Goal: Task Accomplishment & Management: Manage account settings

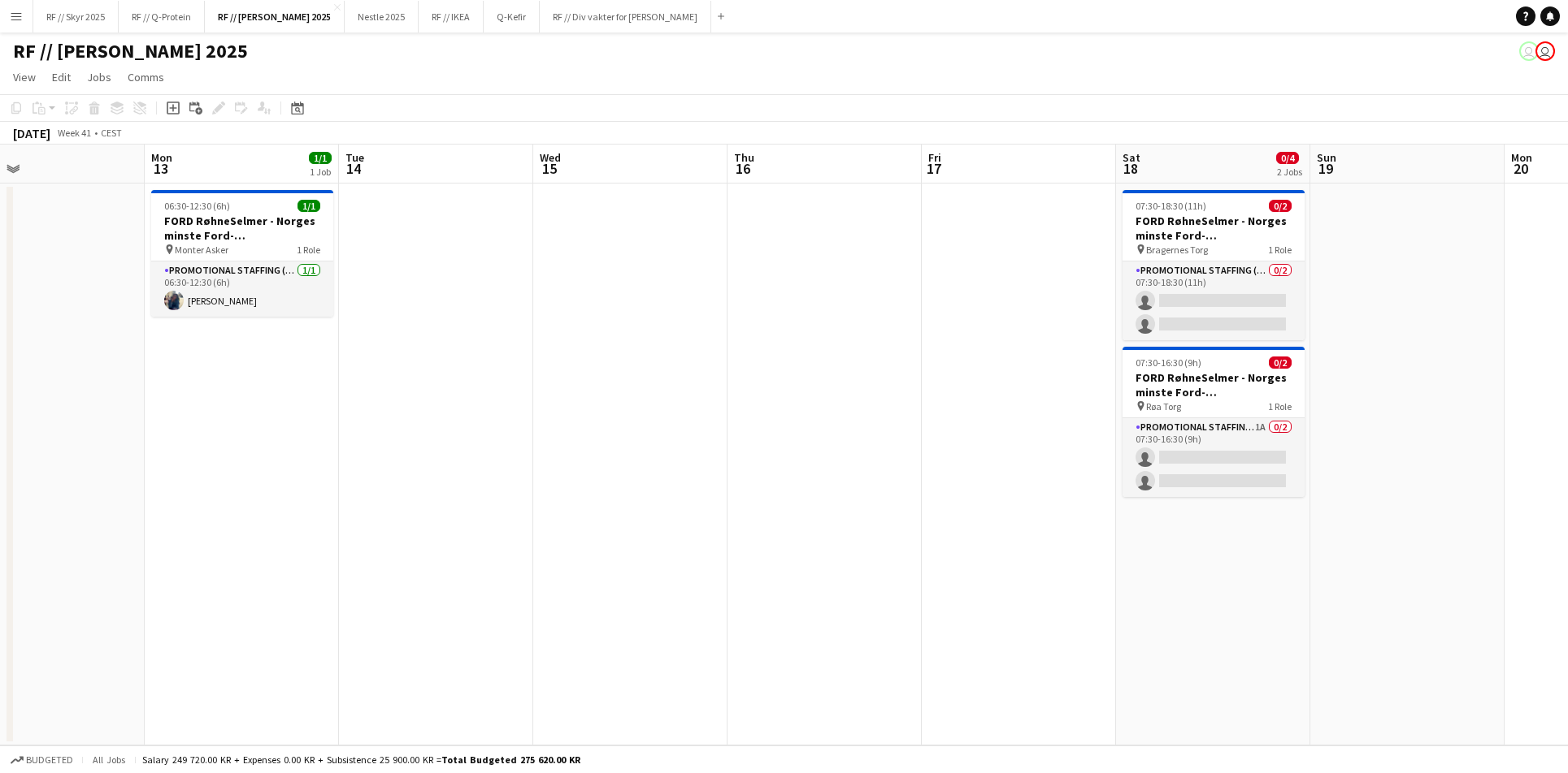
scroll to position [0, 516]
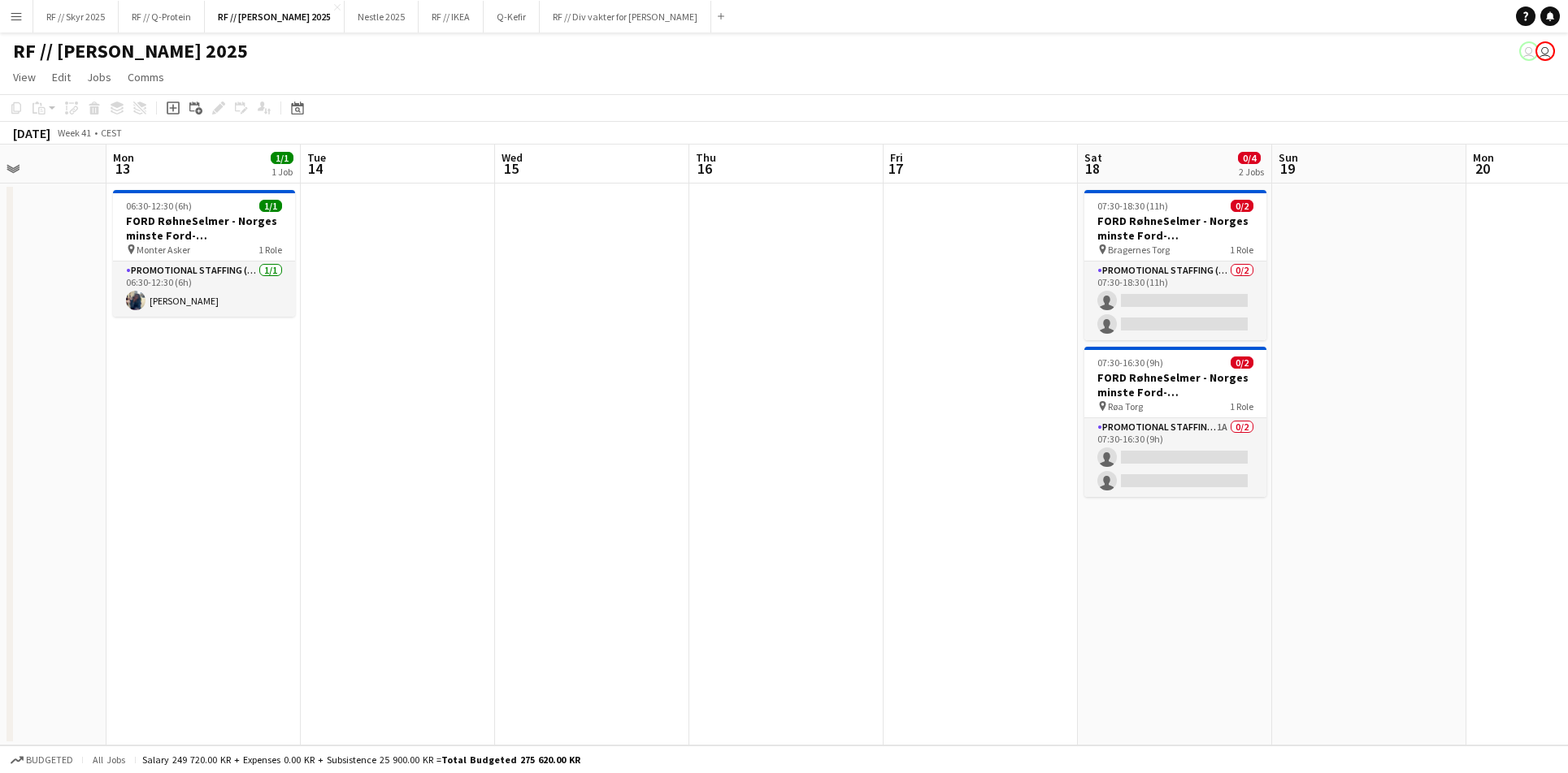
drag, startPoint x: 635, startPoint y: 360, endPoint x: 1013, endPoint y: 369, distance: 378.1
click at [1014, 369] on app-calendar-viewport "Fri 10 Sat 11 Sun 12 Mon 13 1/1 1 Job Tue 14 Wed 15 Thu 16 Fri 17 Sat 18 0/4 2 …" at bounding box center [784, 445] width 1568 height 601
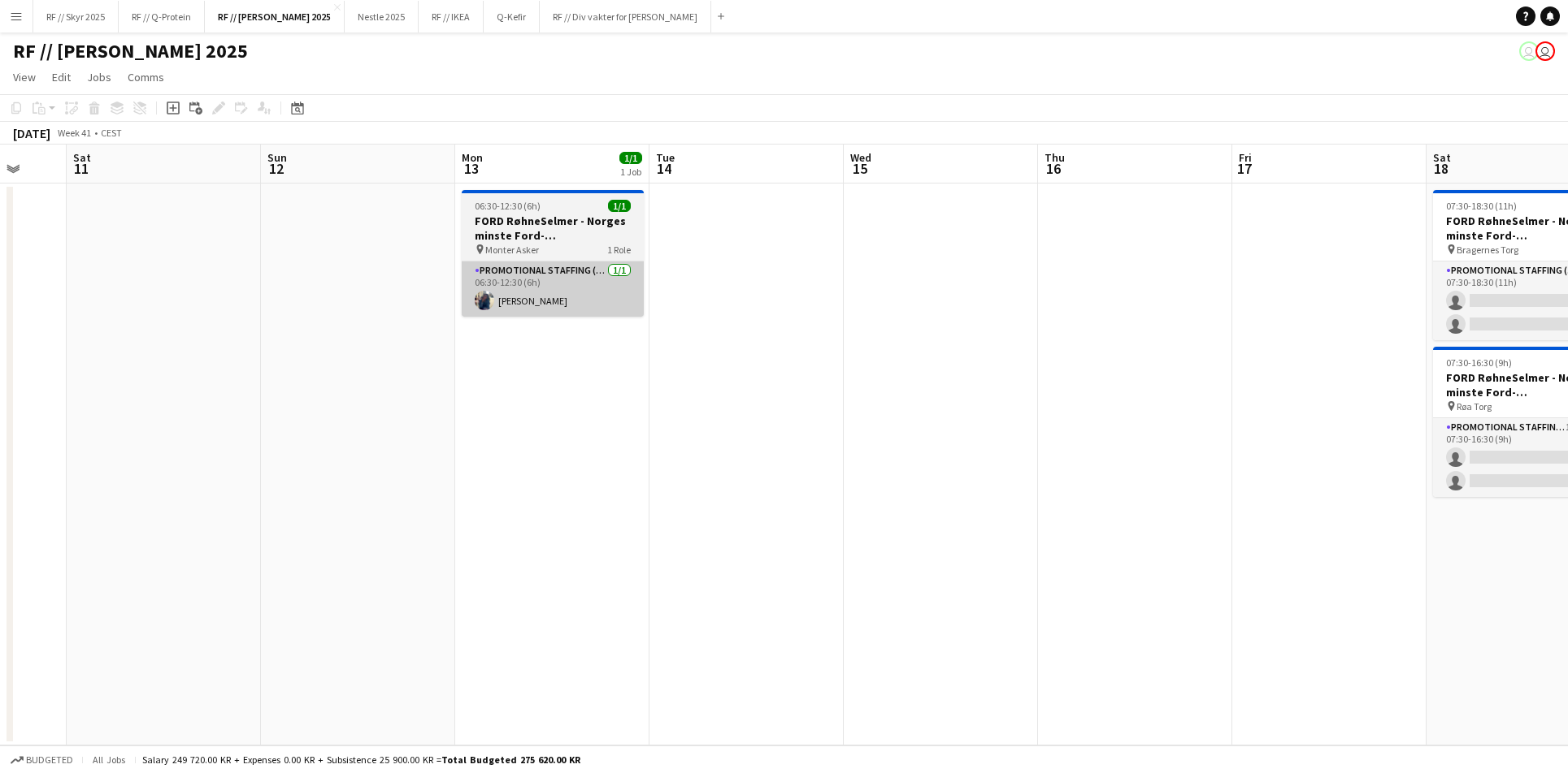
click at [515, 294] on app-card-role "Promotional Staffing (Brand Ambassadors) [DATE] 06:30-12:30 (6h) [PERSON_NAME]" at bounding box center [552, 289] width 182 height 56
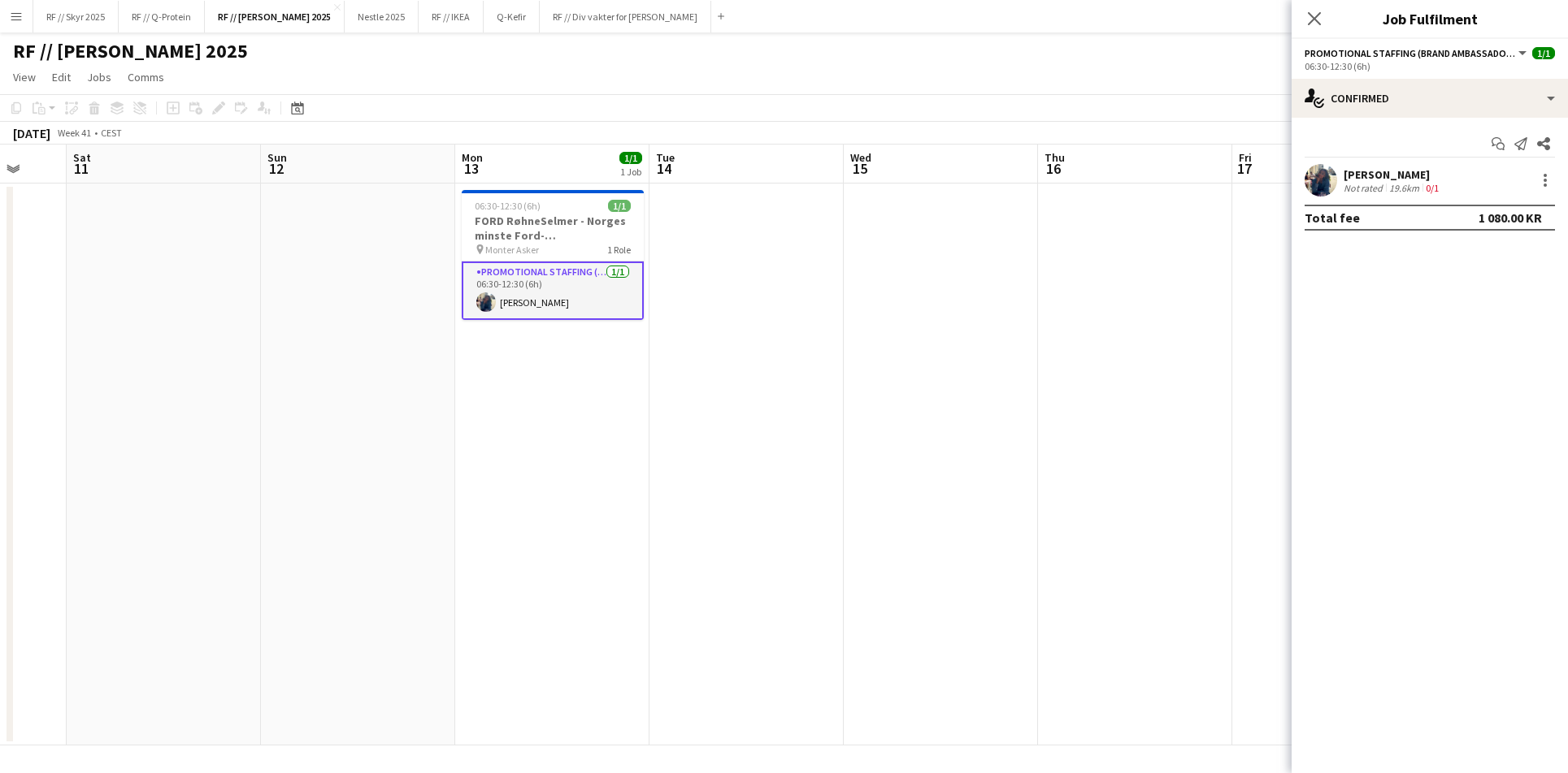
click at [795, 302] on app-date-cell at bounding box center [746, 464] width 194 height 562
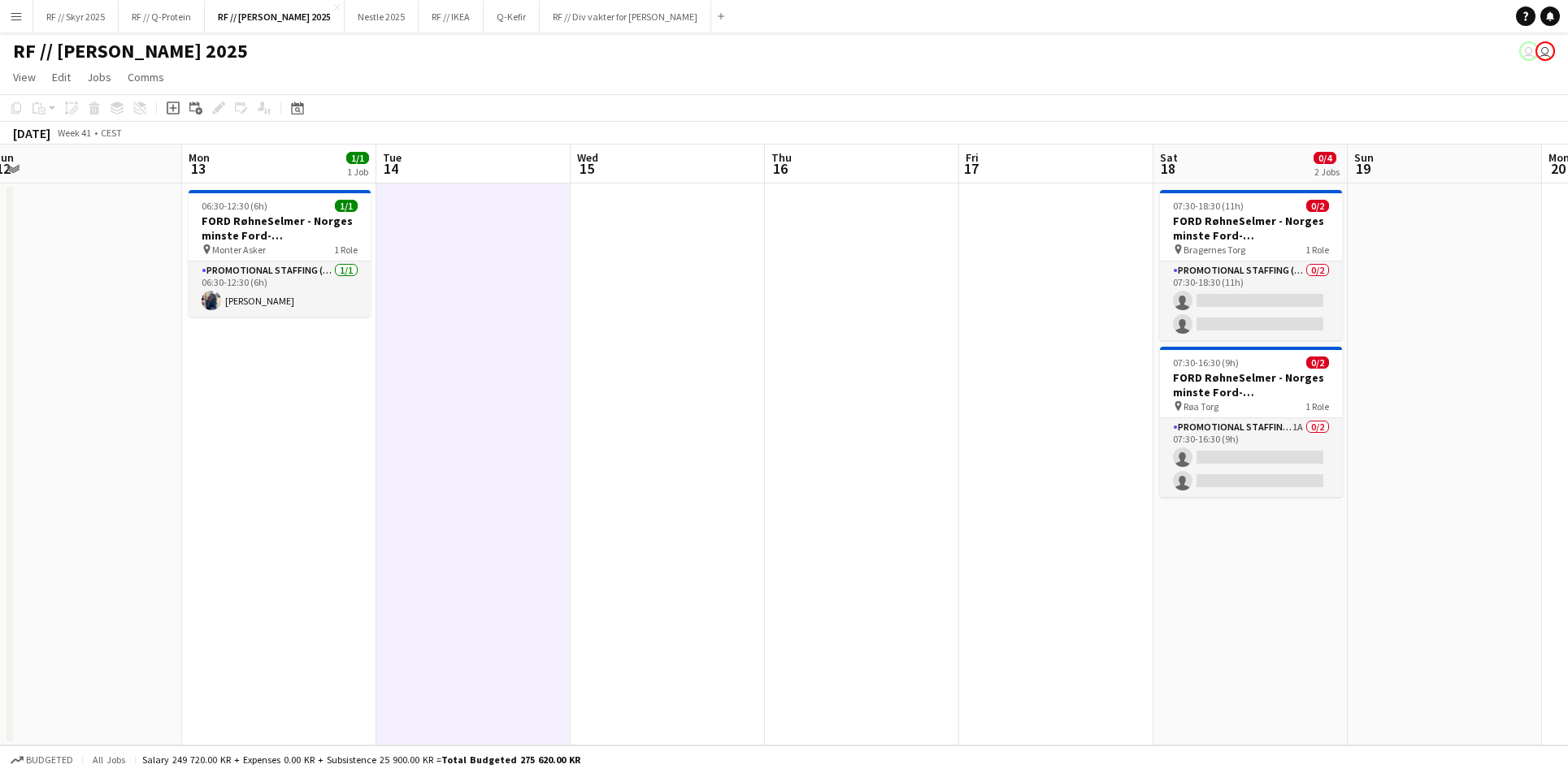
drag, startPoint x: 910, startPoint y: 300, endPoint x: 630, endPoint y: 319, distance: 280.6
click at [630, 319] on app-calendar-viewport "Wed 8 Thu 9 Fri 10 Sat 11 Sun 12 Mon 13 1/1 1 Job Tue 14 Wed 15 Thu 16 Fri 17 S…" at bounding box center [784, 445] width 1568 height 601
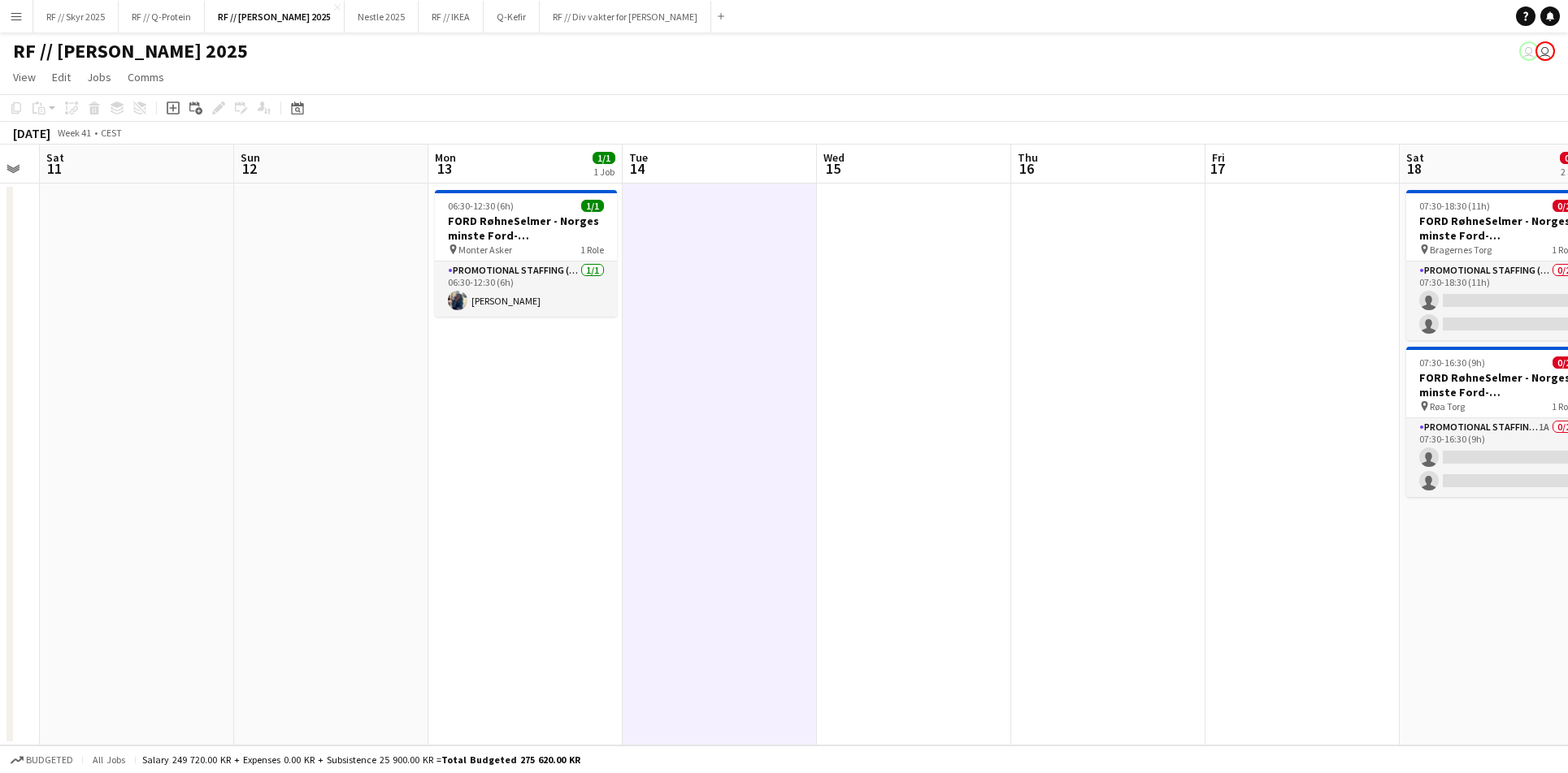
scroll to position [0, 418]
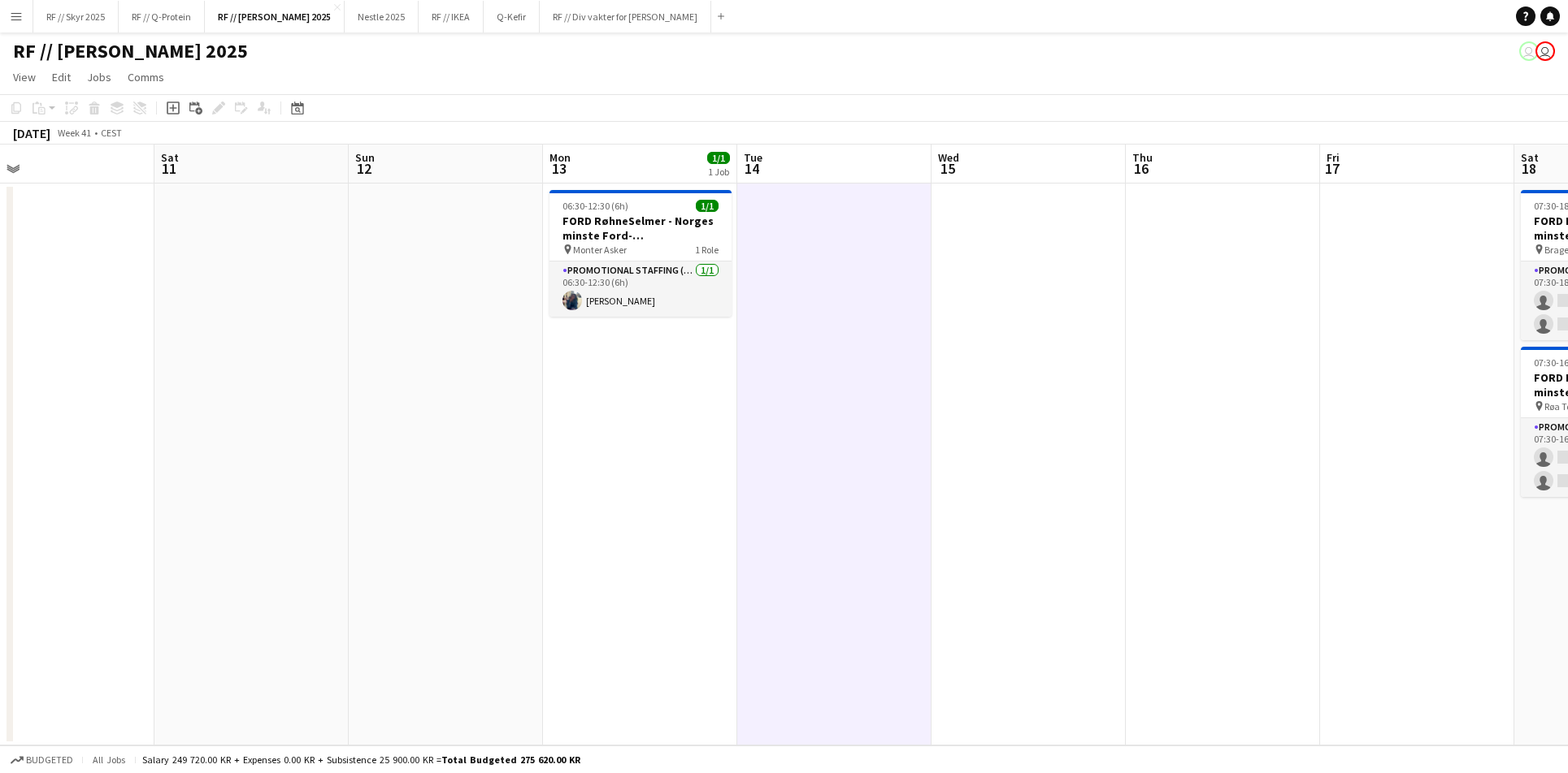
drag, startPoint x: 651, startPoint y: 321, endPoint x: 1029, endPoint y: 310, distance: 378.2
click at [1029, 310] on app-calendar-viewport "Wed 8 Thu 9 Fri 10 Sat 11 Sun 12 Mon 13 1/1 1 Job Tue 14 Wed 15 Thu 16 Fri 17 S…" at bounding box center [784, 445] width 1568 height 601
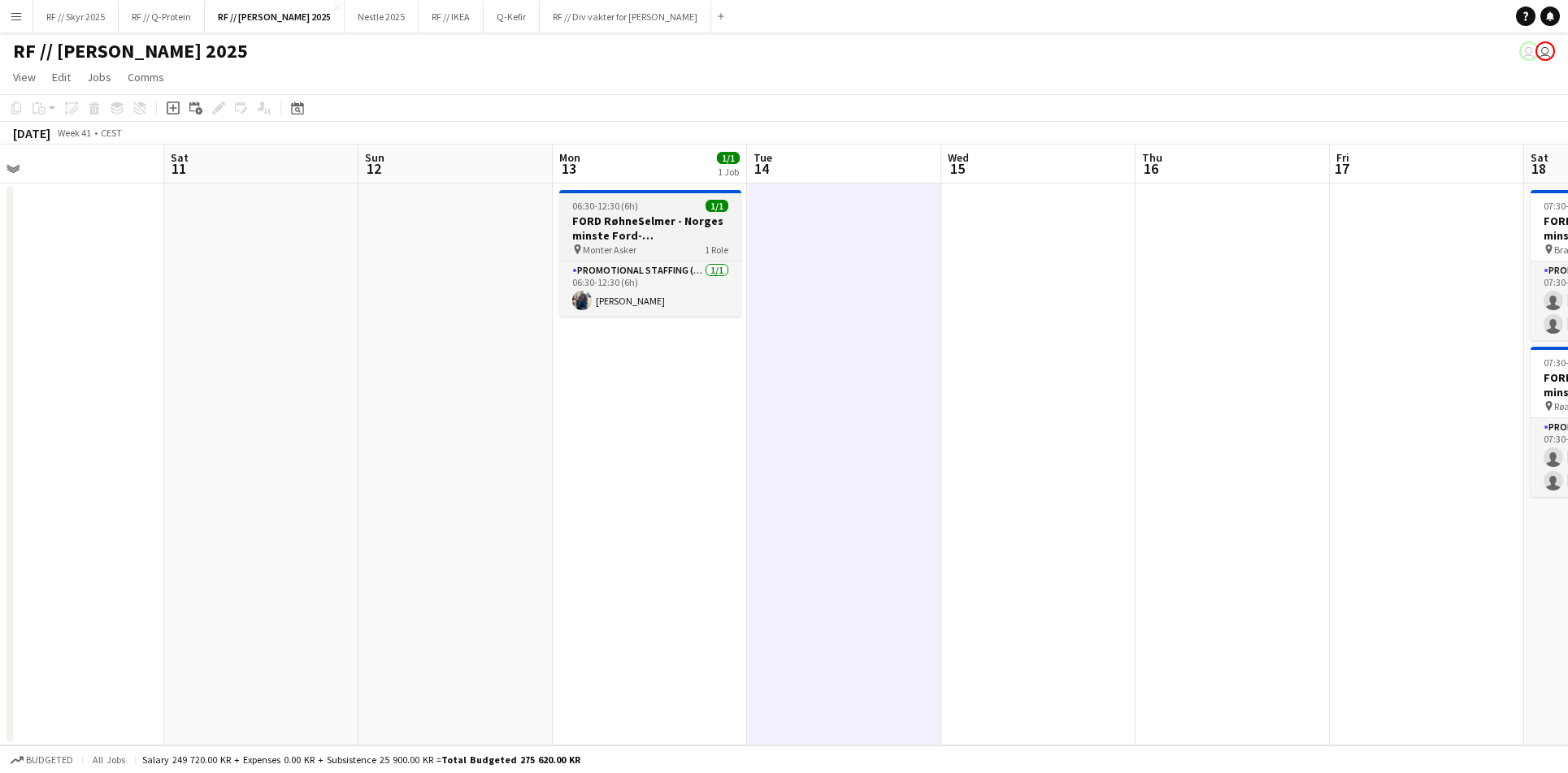
click at [582, 221] on h3 "FORD RøhneSelmer - Norges minste Ford-forhandlerkontor" at bounding box center [650, 228] width 182 height 29
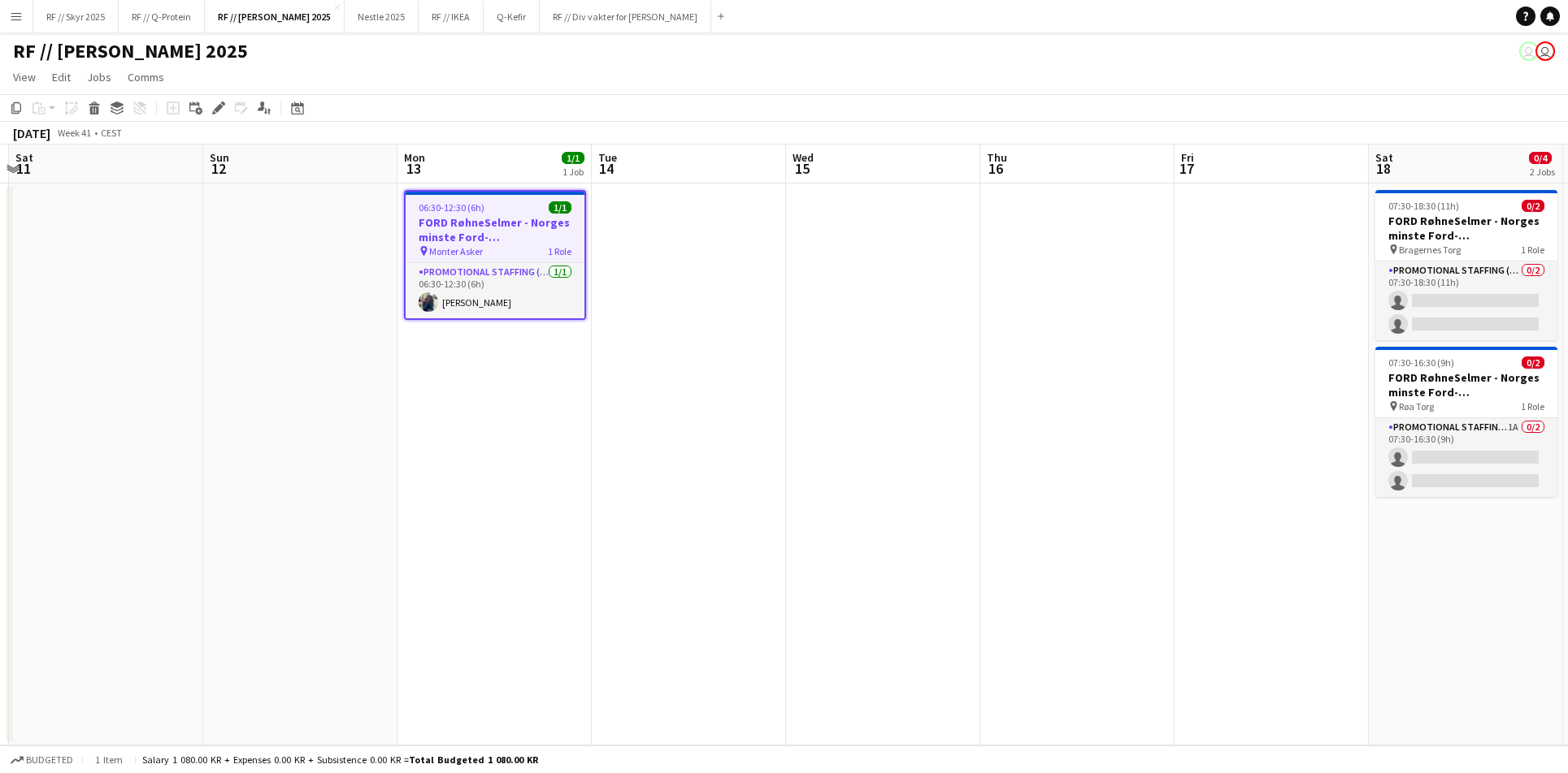
drag, startPoint x: 1284, startPoint y: 489, endPoint x: 1127, endPoint y: 469, distance: 158.3
click at [1127, 469] on app-calendar-viewport "Wed 8 Thu 9 Fri 10 Sat 11 Sun 12 Mon 13 1/1 1 Job Tue 14 Wed 15 Thu 16 Fri 17 S…" at bounding box center [784, 445] width 1568 height 601
click at [1477, 300] on app-card-role "Promotional Staffing (Brand Ambassadors) 0/2 07:30-18:30 (11h) single-neutral-a…" at bounding box center [1465, 301] width 182 height 79
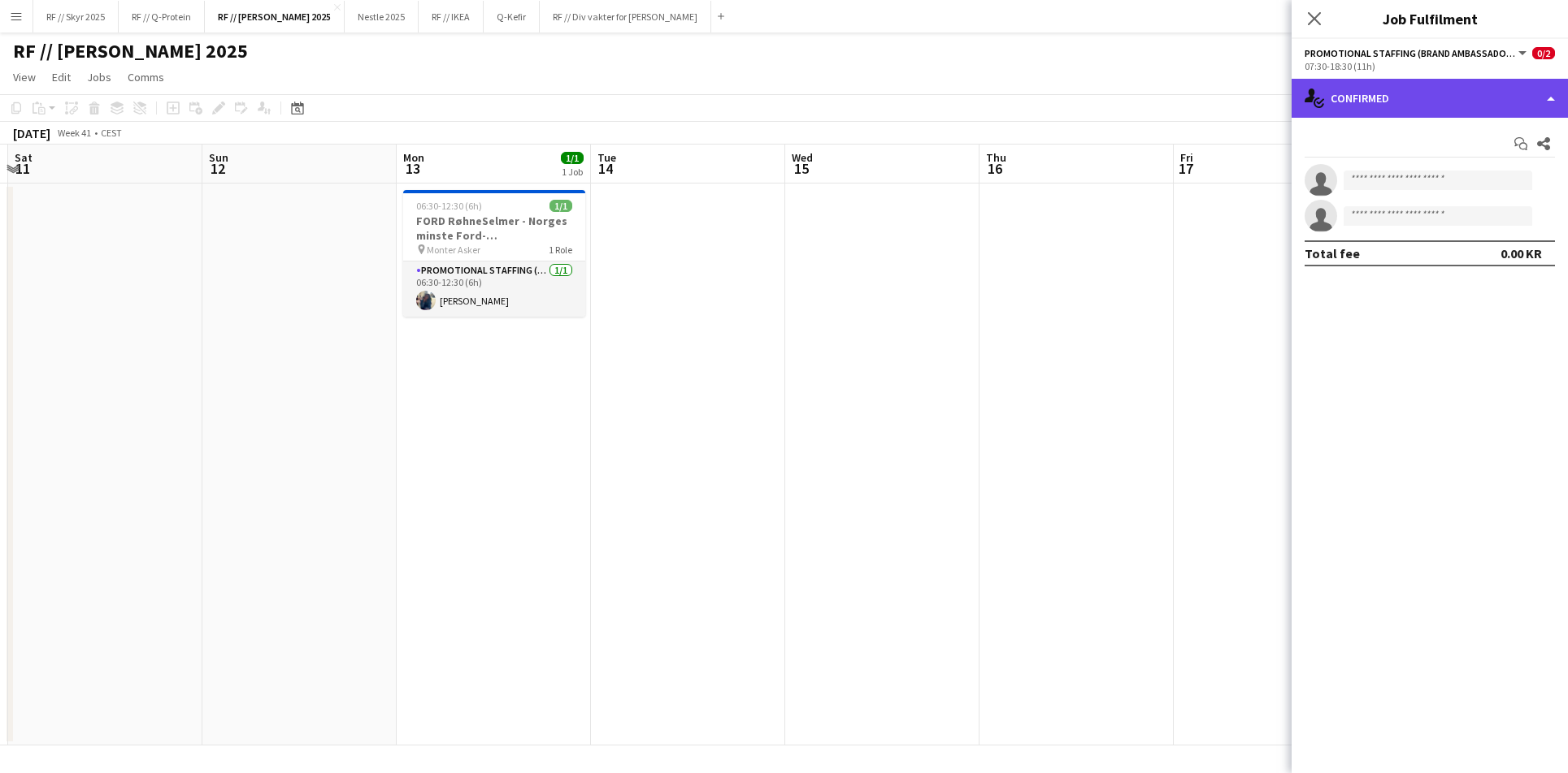
click at [1358, 99] on div "single-neutral-actions-check-2 Confirmed" at bounding box center [1429, 98] width 276 height 39
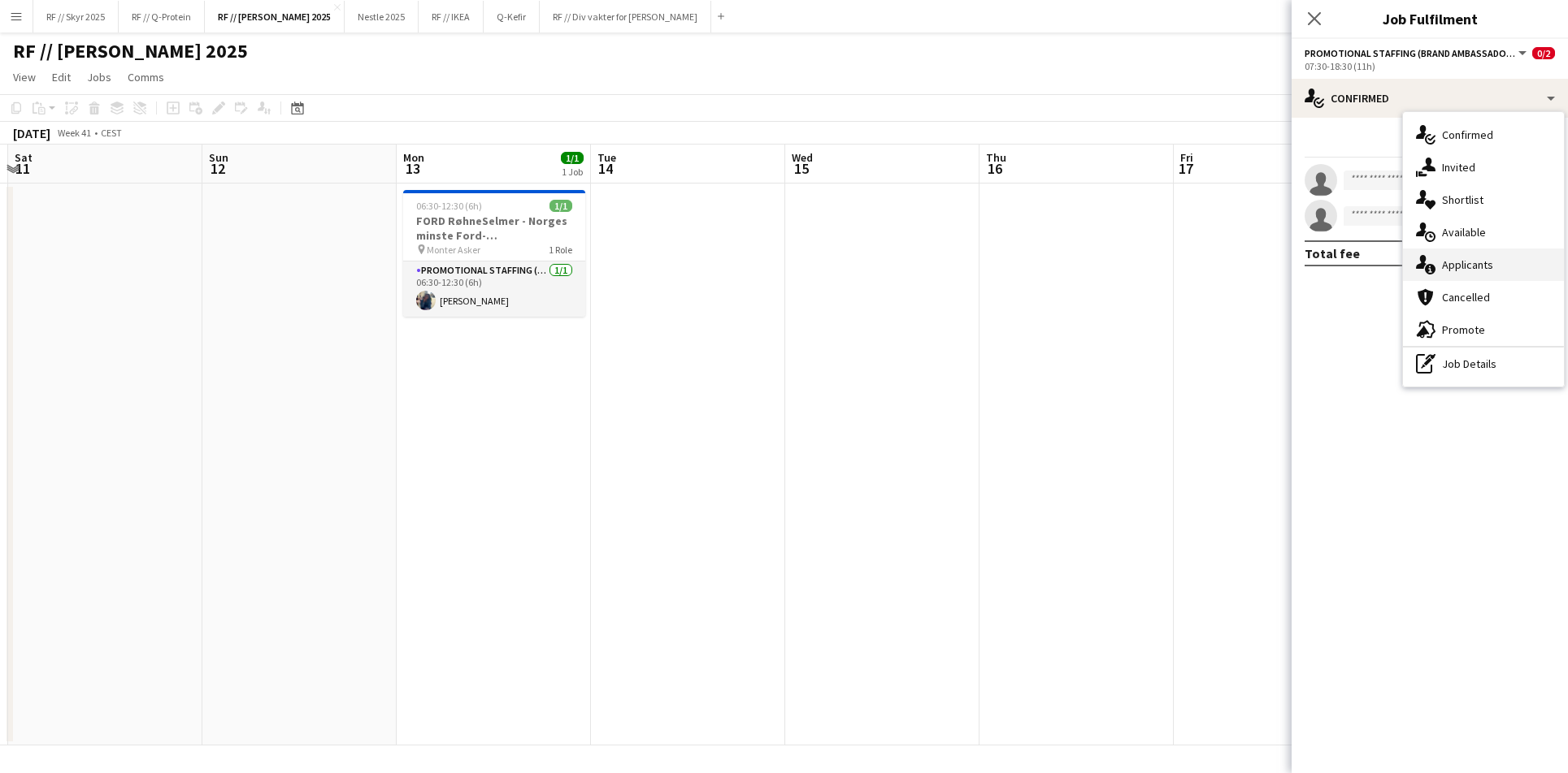
click at [1450, 263] on span "Applicants" at bounding box center [1467, 264] width 51 height 14
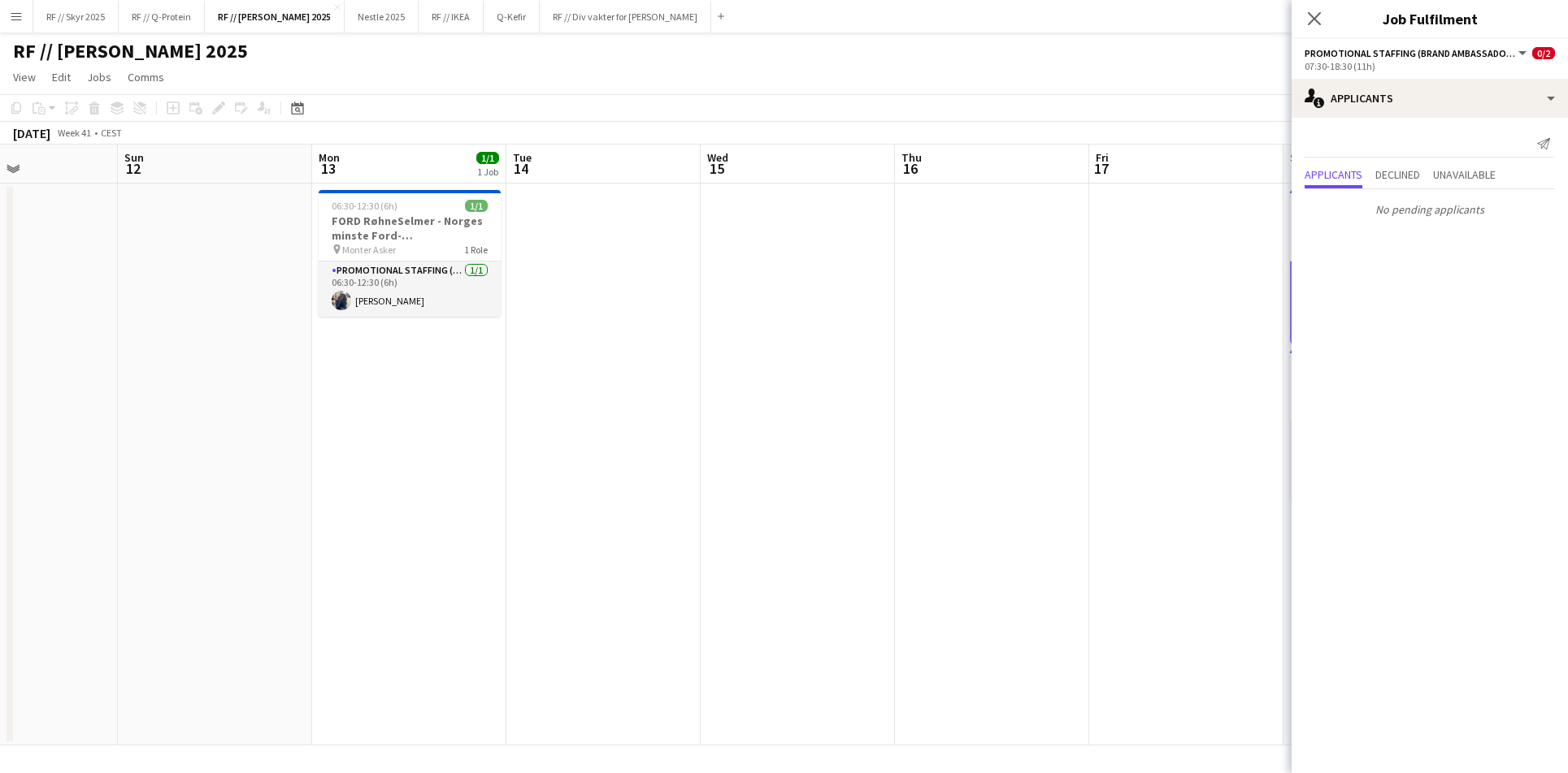
drag, startPoint x: 1056, startPoint y: 359, endPoint x: 945, endPoint y: 363, distance: 111.1
click at [946, 363] on app-calendar-viewport "Wed 8 Thu 9 Fri 10 Sat 11 Sun 12 Mon 13 1/1 1 Job Tue 14 Wed 15 Thu 16 Fri 17 S…" at bounding box center [784, 445] width 1568 height 601
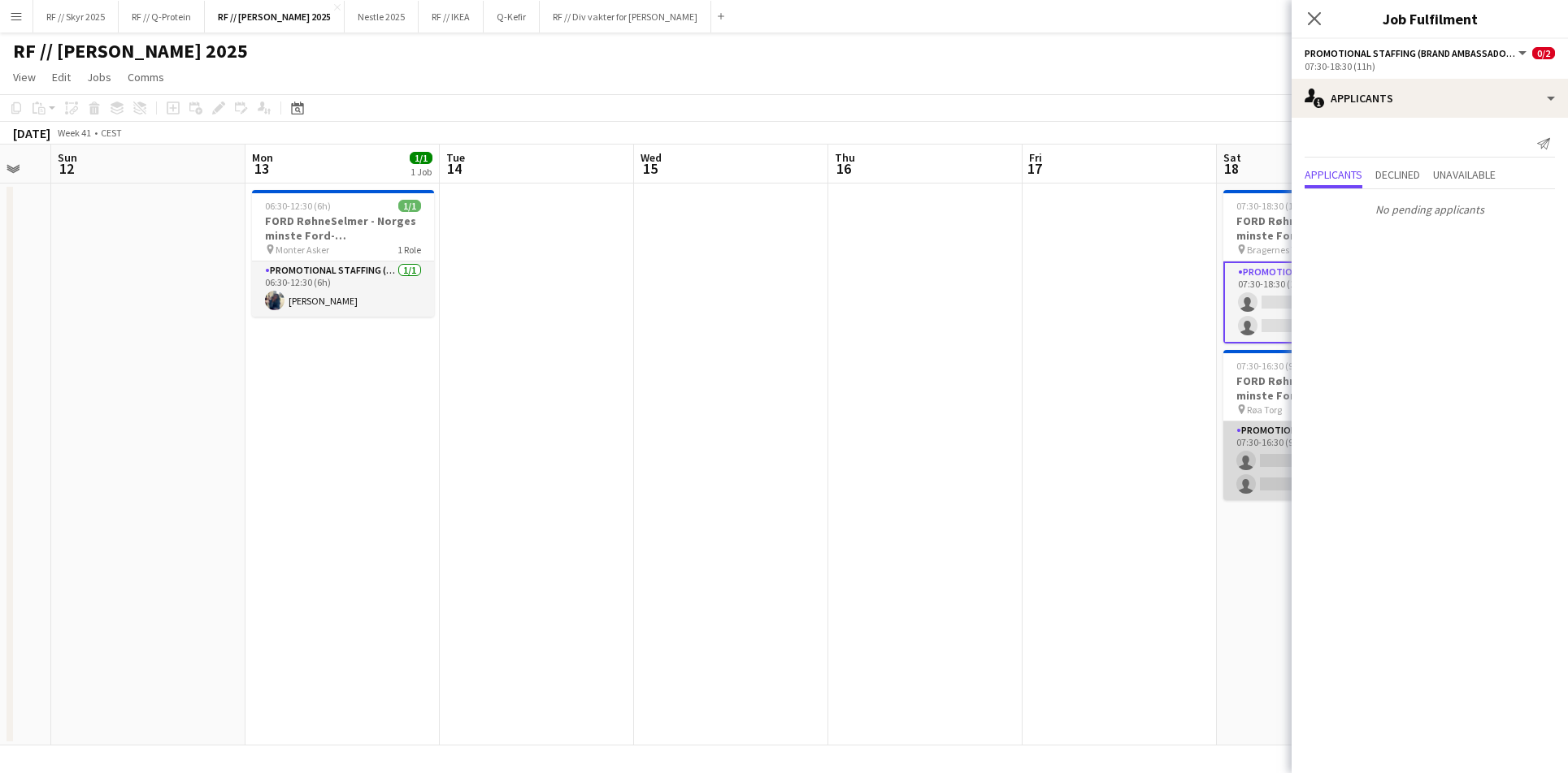
click at [1246, 460] on app-card-role "Promotional Staffing (Brand Ambassadors) 1A 0/2 07:30-16:30 (9h) single-neutral…" at bounding box center [1314, 461] width 182 height 79
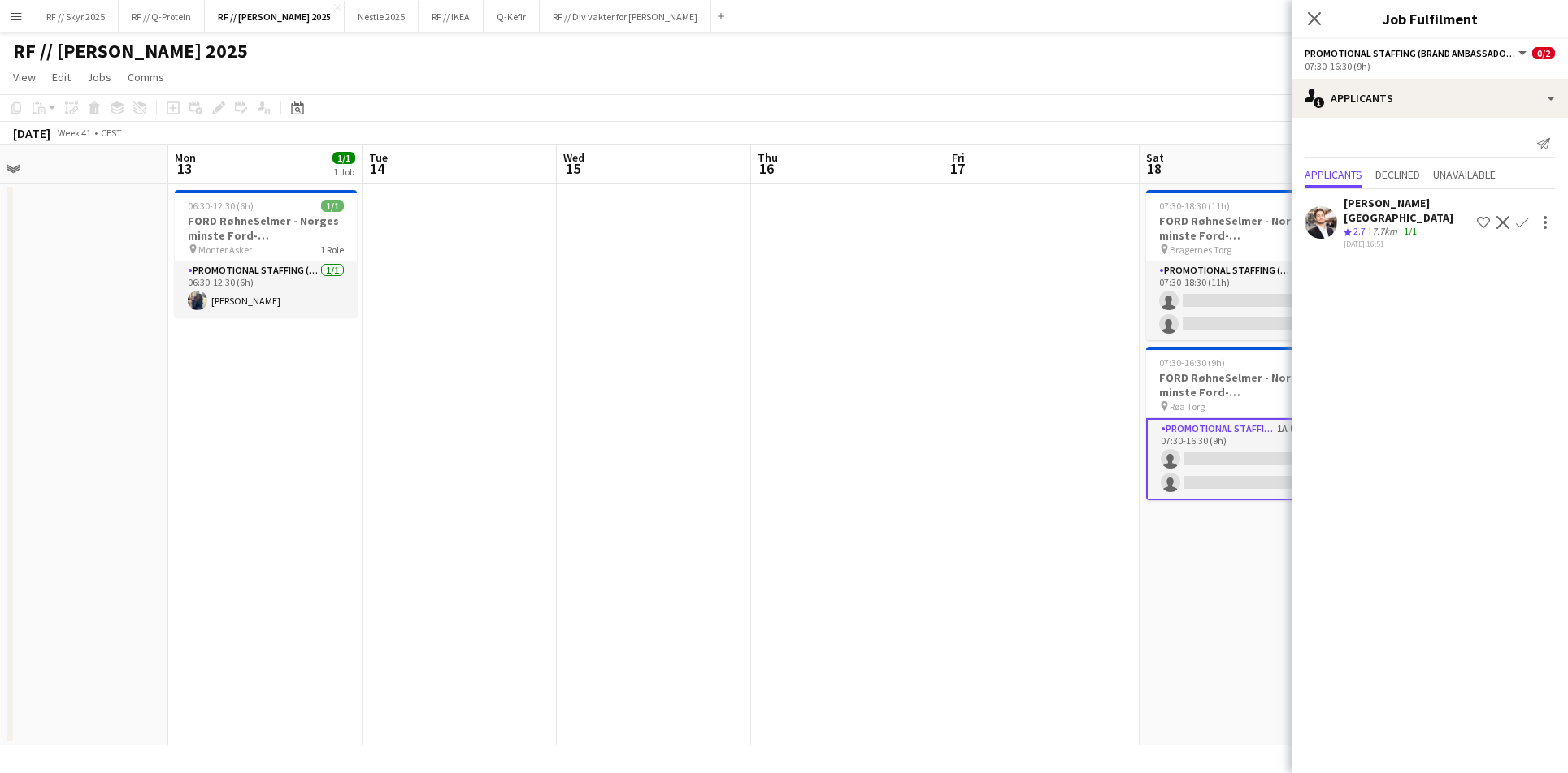
drag, startPoint x: 1060, startPoint y: 278, endPoint x: 701, endPoint y: 278, distance: 359.0
click at [790, 277] on app-calendar-viewport "Wed 8 Thu 9 Fri 10 Sat 11 Sun 12 Mon 13 1/1 1 Job Tue 14 Wed 15 Thu 16 Fri 17 S…" at bounding box center [784, 445] width 1568 height 601
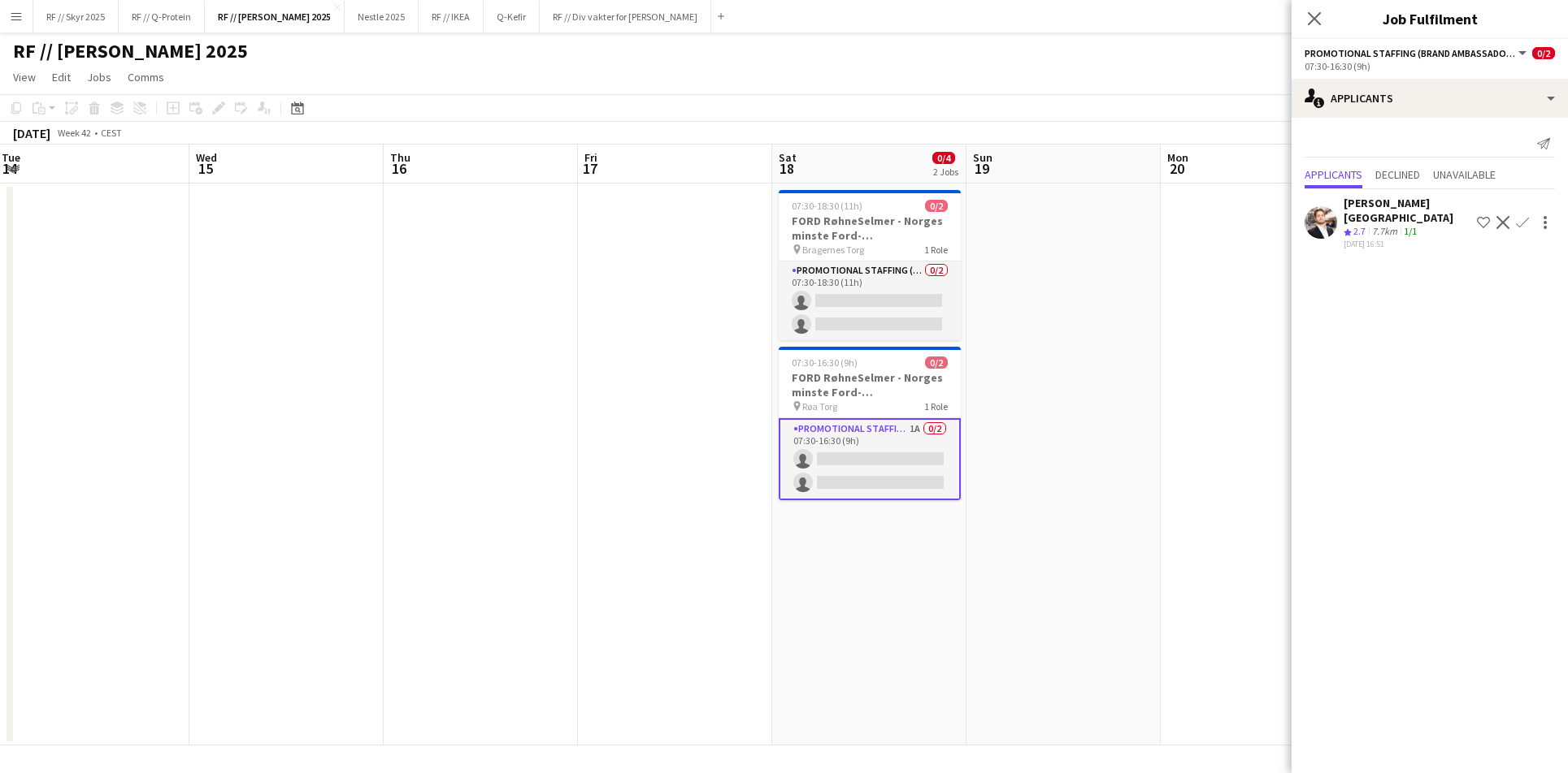
drag, startPoint x: 1014, startPoint y: 359, endPoint x: 827, endPoint y: 340, distance: 188.0
click at [827, 340] on app-calendar-viewport "Fri 10 Sat 11 Sun 12 Mon 13 1/1 1 Job Tue 14 Wed 15 Thu 16 Fri 17 Sat 18 0/4 2 …" at bounding box center [784, 445] width 1568 height 601
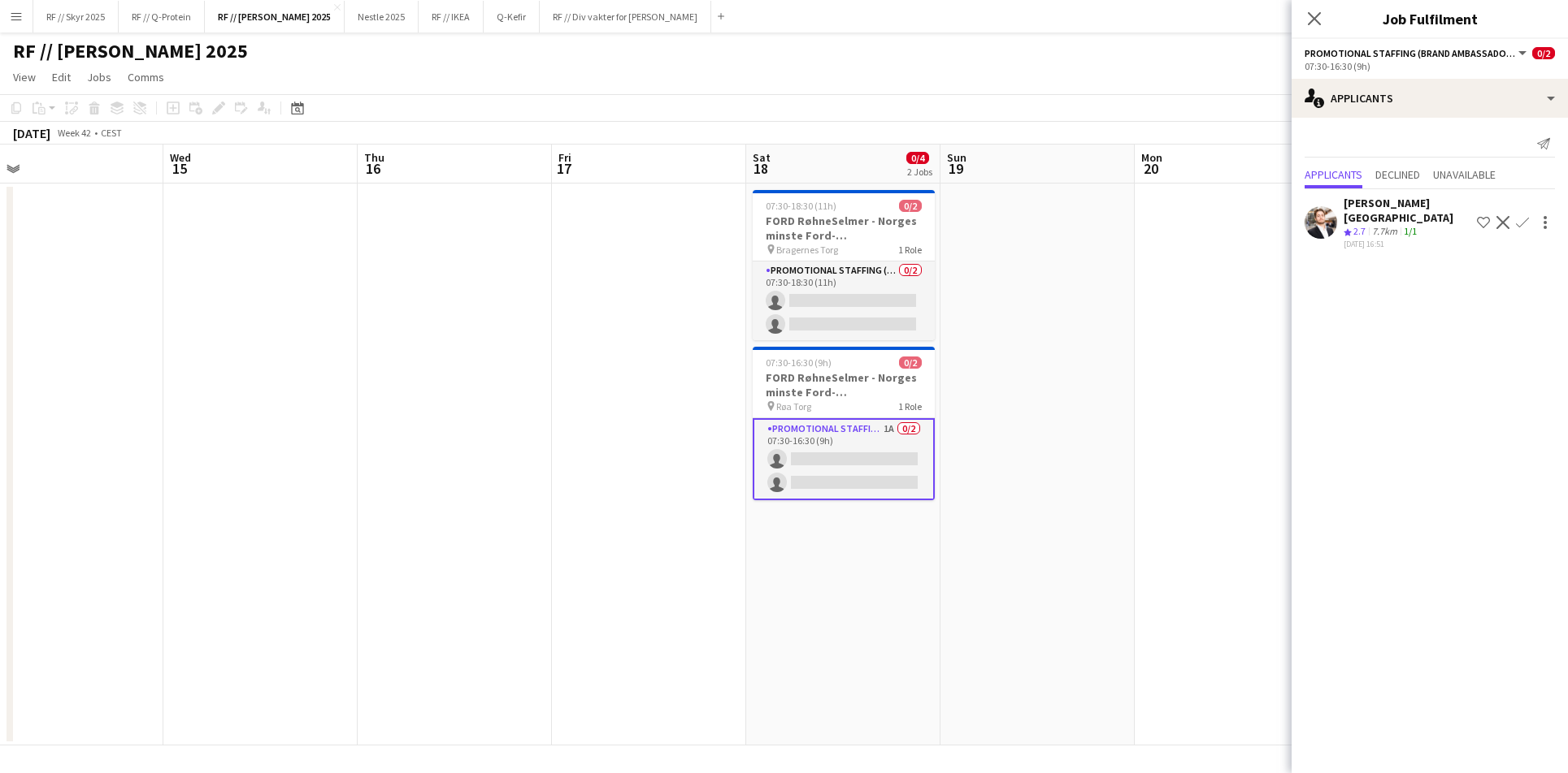
scroll to position [0, 707]
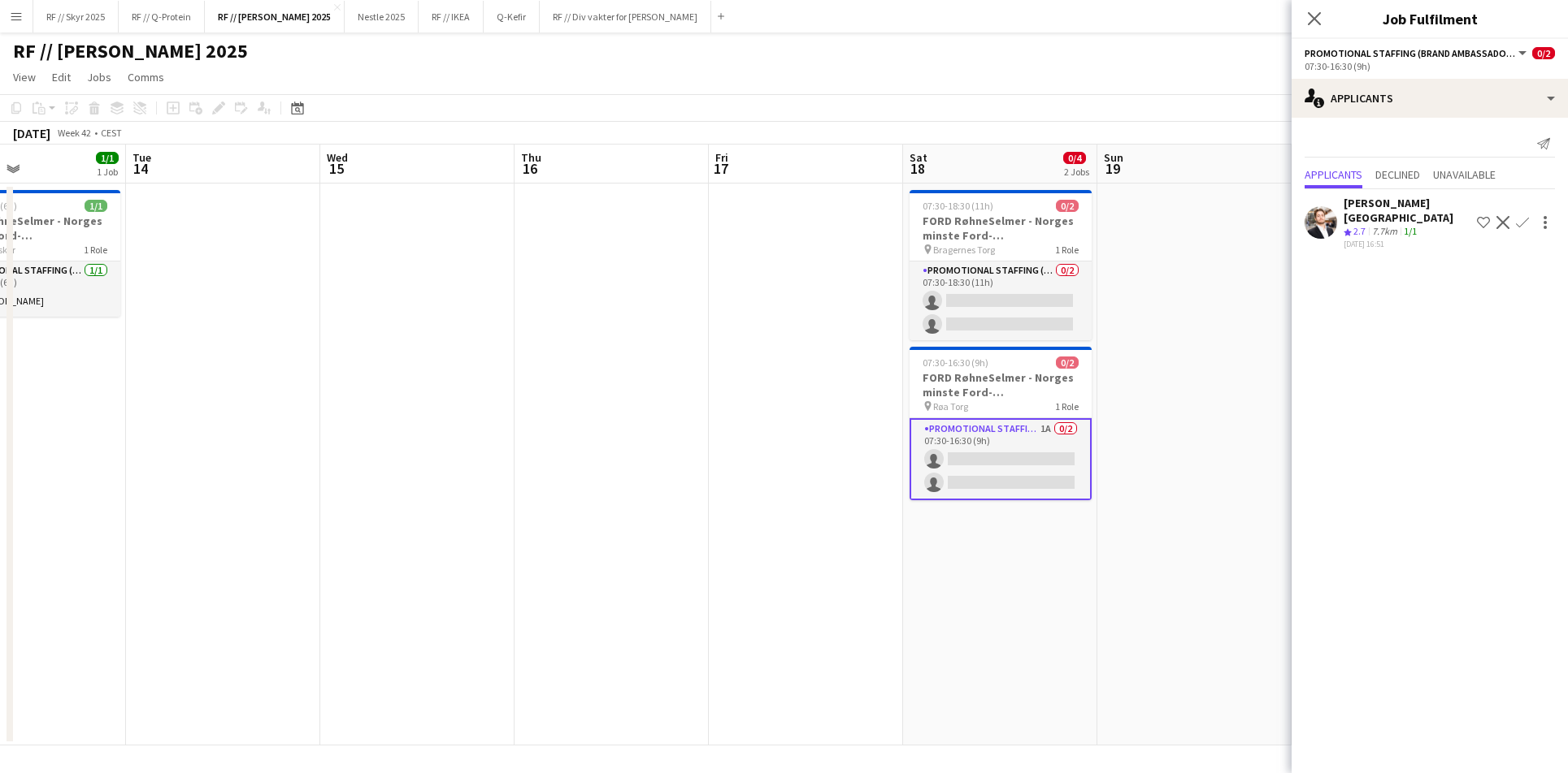
drag, startPoint x: 1114, startPoint y: 336, endPoint x: 836, endPoint y: 297, distance: 280.7
click at [873, 301] on app-calendar-viewport "Fri 10 Sat 11 Sun 12 Mon 13 1/1 1 Job Tue 14 Wed 15 Thu 16 Fri 17 Sat 18 0/4 2 …" at bounding box center [784, 445] width 1568 height 601
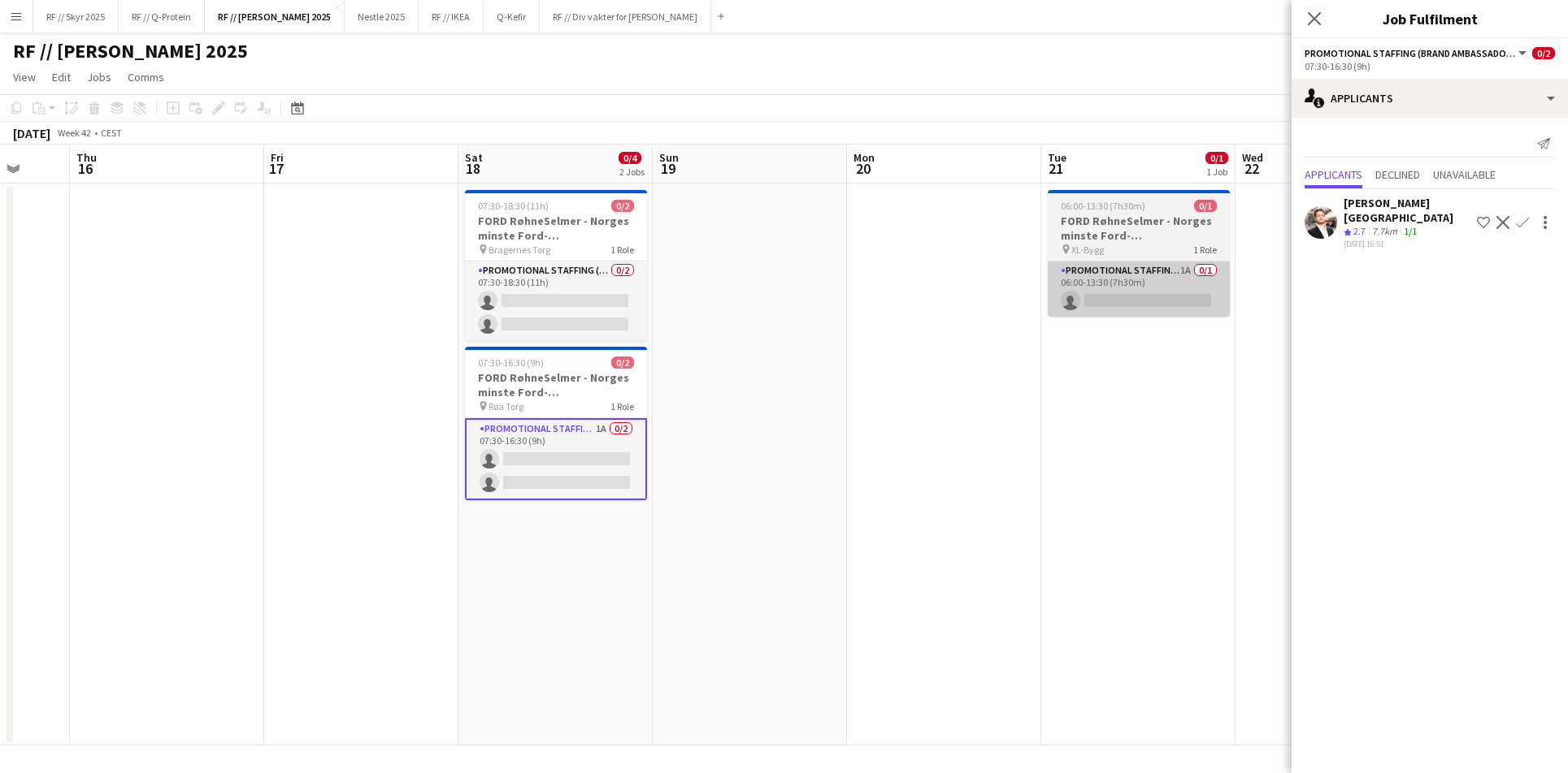
click at [1087, 297] on app-card-role "Promotional Staffing (Brand Ambassadors) 1A 0/1 06:00-13:30 (7h30m) single-neut…" at bounding box center [1139, 289] width 182 height 56
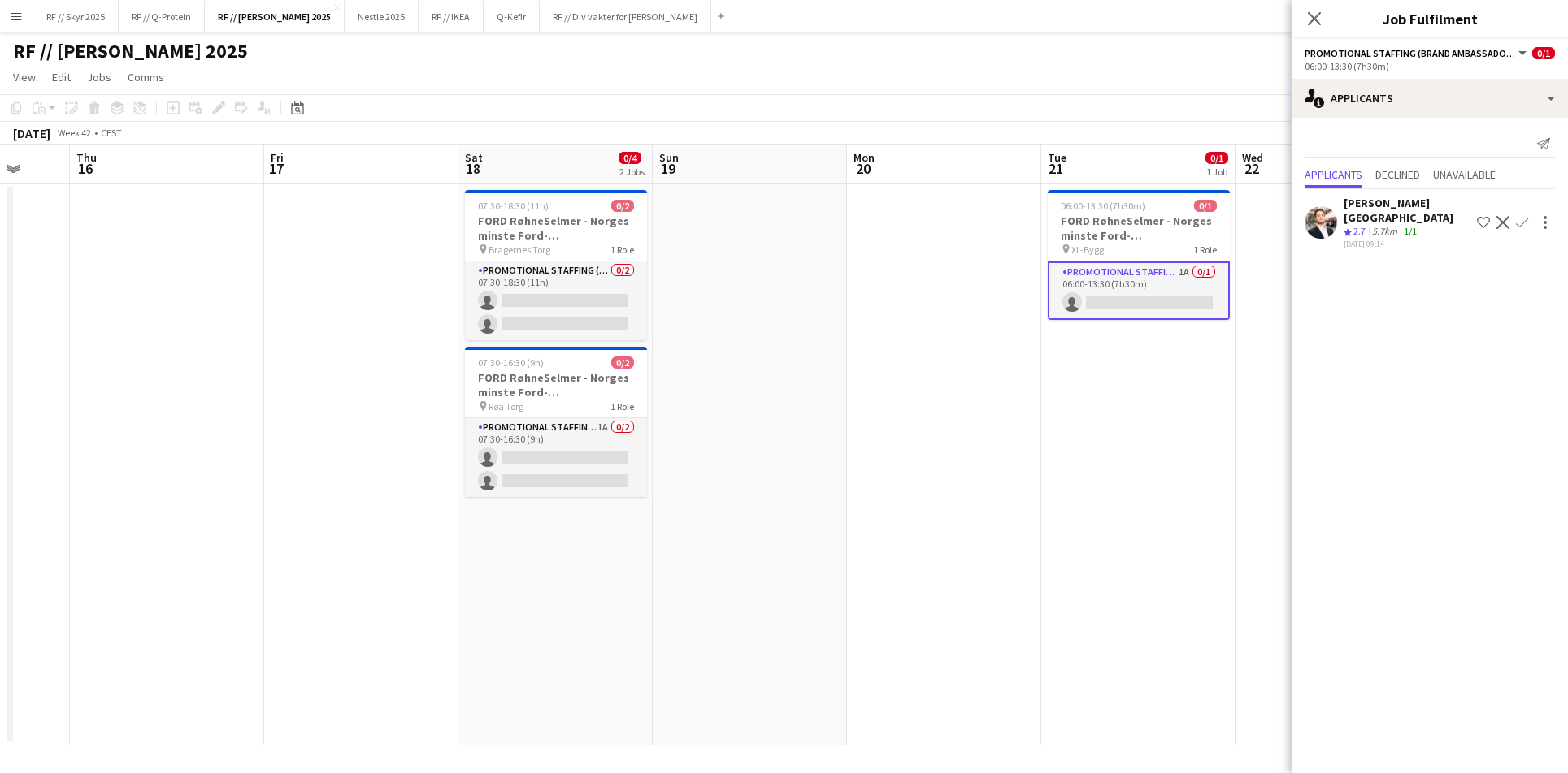
click at [875, 341] on app-date-cell at bounding box center [943, 464] width 194 height 562
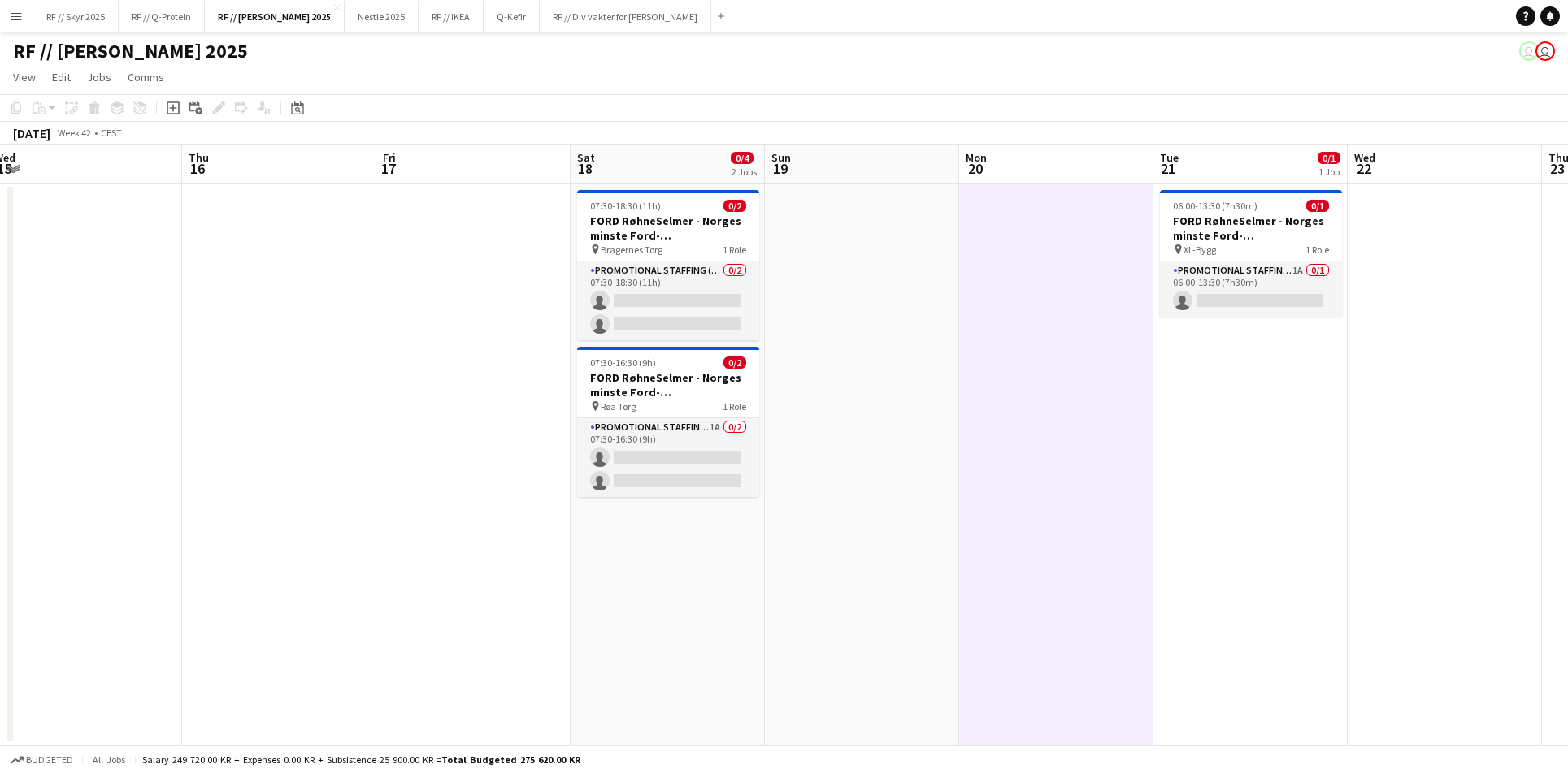
drag, startPoint x: 805, startPoint y: 331, endPoint x: 910, endPoint y: 333, distance: 105.0
click at [910, 333] on app-calendar-viewport "Sun 12 Mon 13 1/1 1 Job Tue 14 Wed 15 Thu 16 Fri 17 Sat 18 0/4 2 Jobs Sun 19 Mo…" at bounding box center [784, 445] width 1568 height 601
click at [872, 348] on app-date-cell at bounding box center [862, 464] width 194 height 562
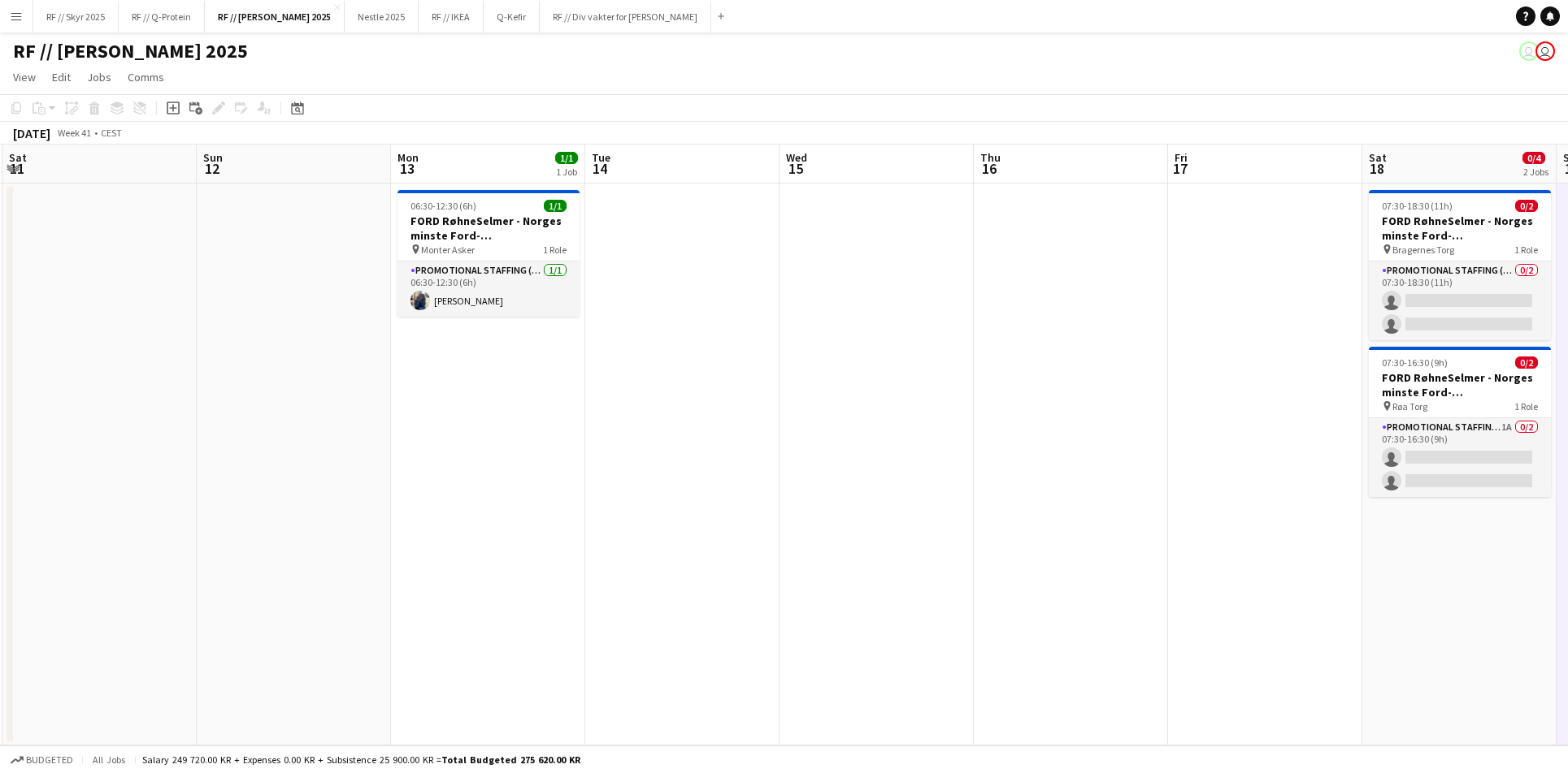
drag, startPoint x: 338, startPoint y: 379, endPoint x: 1288, endPoint y: 320, distance: 951.8
click at [1288, 320] on app-calendar-viewport "Thu 9 Fri 10 Sat 11 Sun 12 Mon 13 1/1 1 Job Tue 14 Wed 15 Thu 16 Fri 17 Sat 18 …" at bounding box center [784, 445] width 1568 height 601
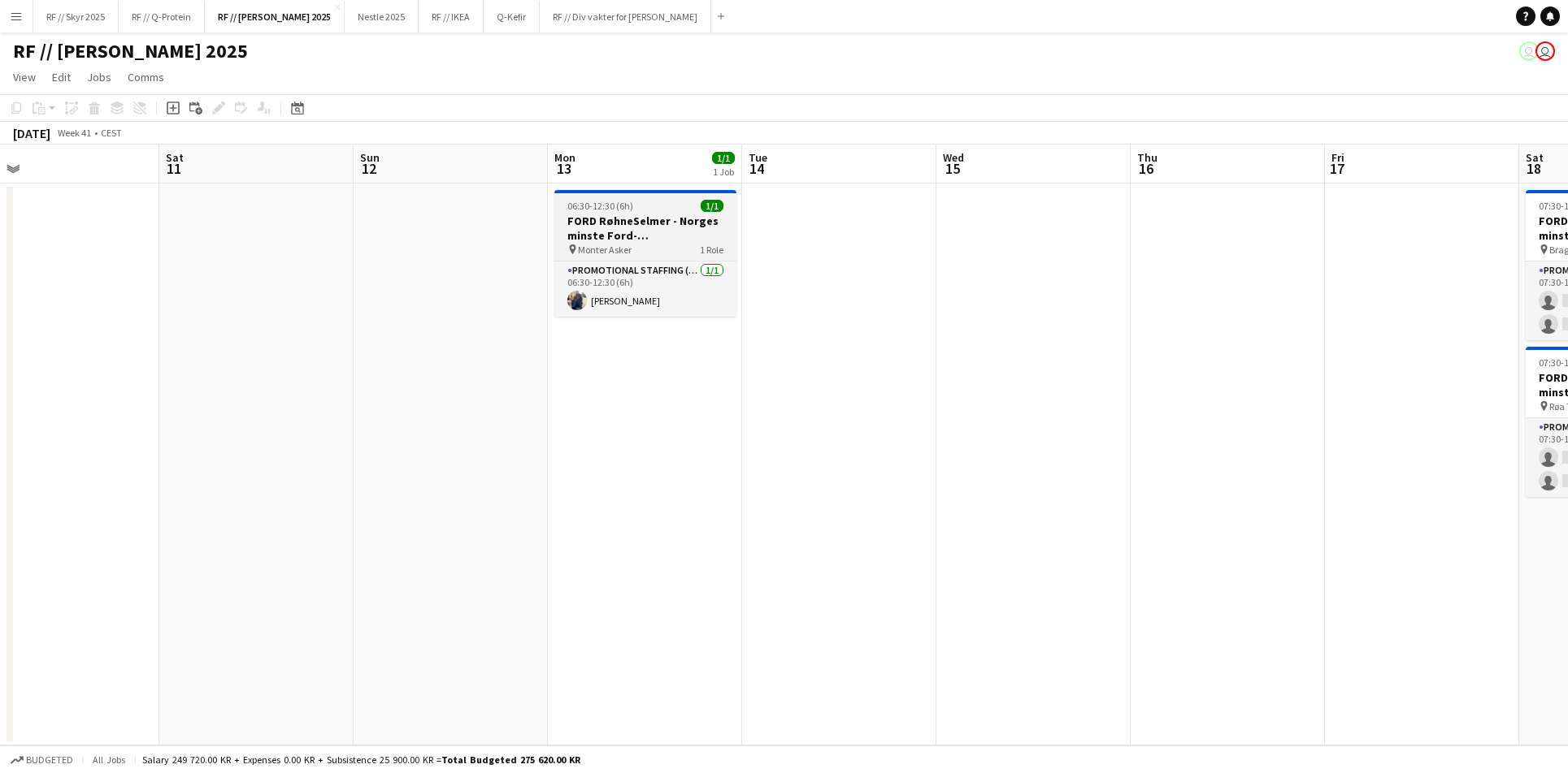
click at [635, 237] on h3 "FORD RøhneSelmer - Norges minste Ford-forhandlerkontor" at bounding box center [646, 228] width 182 height 29
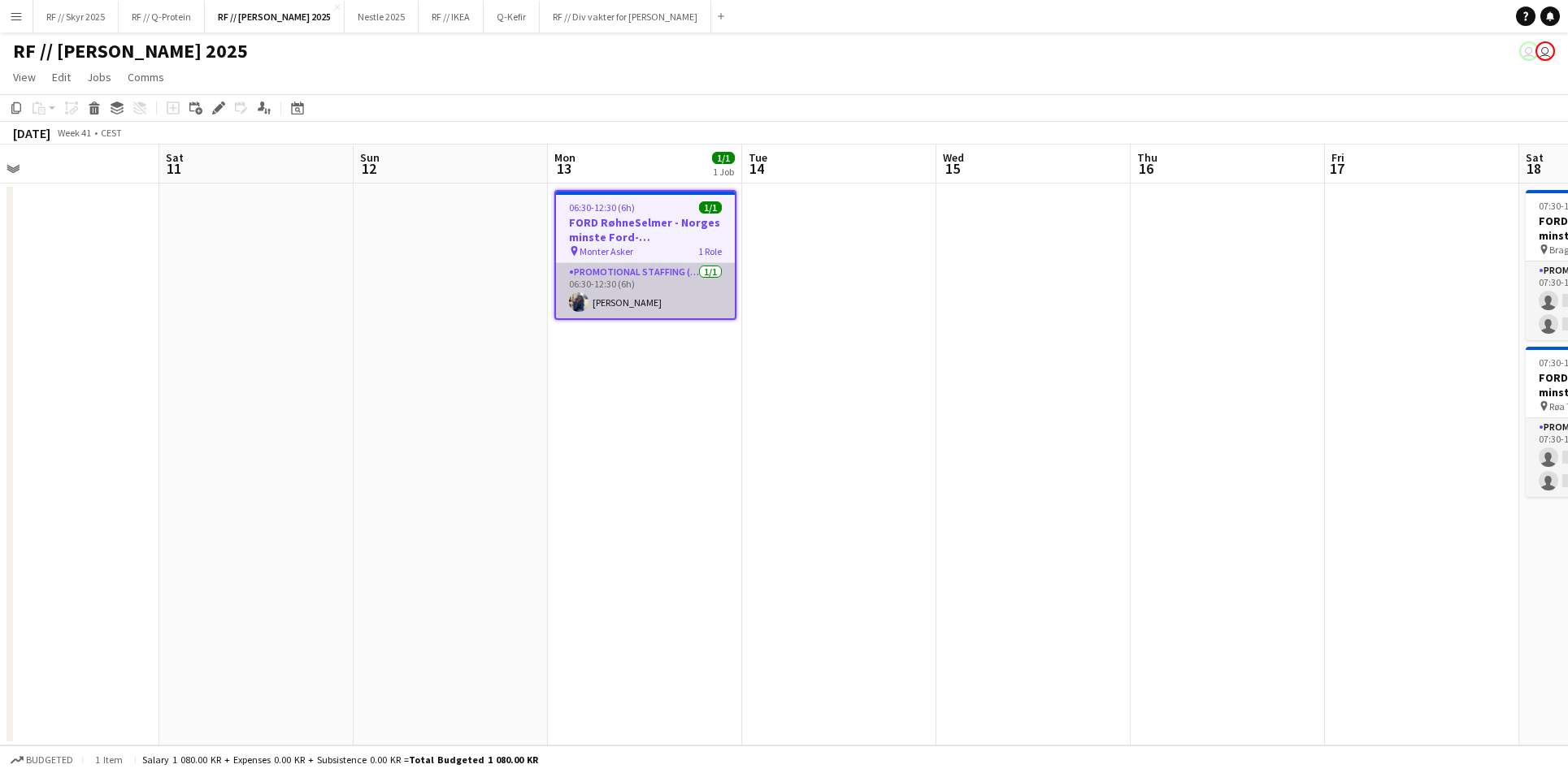
click at [662, 271] on app-card-role "Promotional Staffing (Brand Ambassadors) [DATE] 06:30-12:30 (6h) [PERSON_NAME]" at bounding box center [645, 291] width 178 height 56
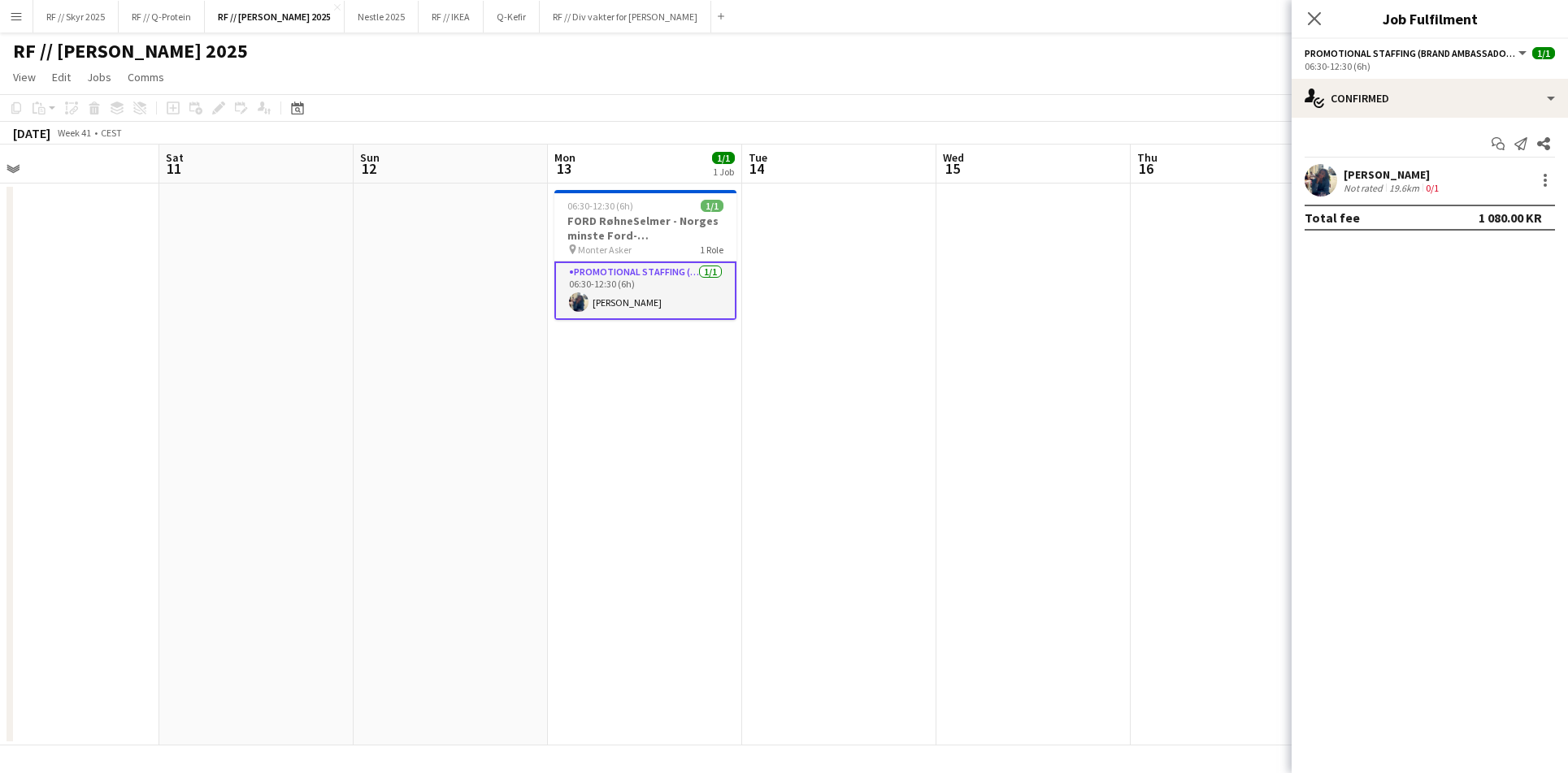
drag, startPoint x: 714, startPoint y: 458, endPoint x: 699, endPoint y: 437, distance: 25.8
click at [715, 458] on app-date-cell "06:30-12:30 (6h) 1/1 FORD RøhneSelmer - Norges minste Ford-forhandlerkontor pin…" at bounding box center [645, 464] width 194 height 562
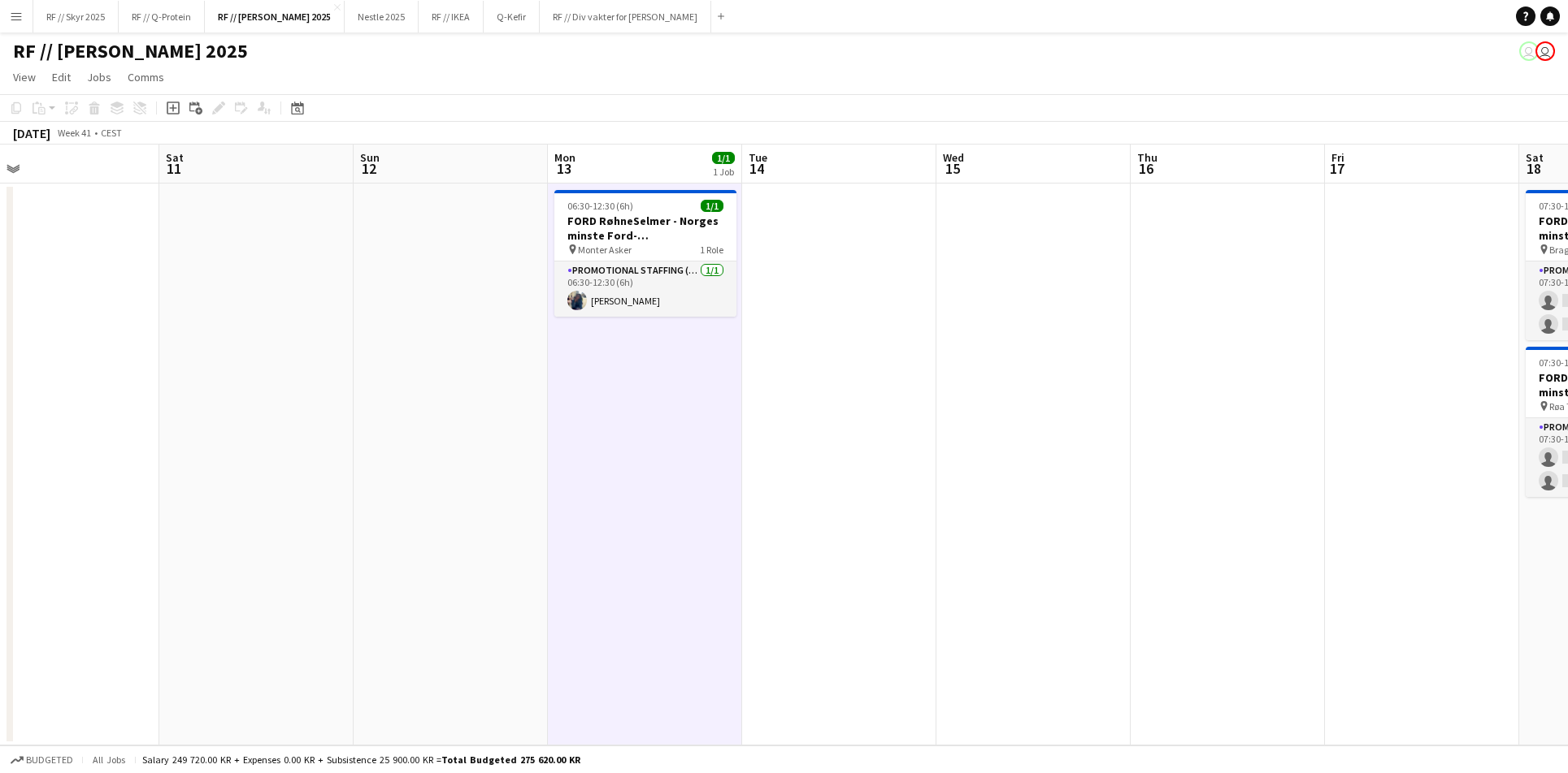
scroll to position [0, 422]
click at [619, 238] on h3 "FORD RøhneSelmer - Norges minste Ford-forhandlerkontor" at bounding box center [646, 228] width 182 height 29
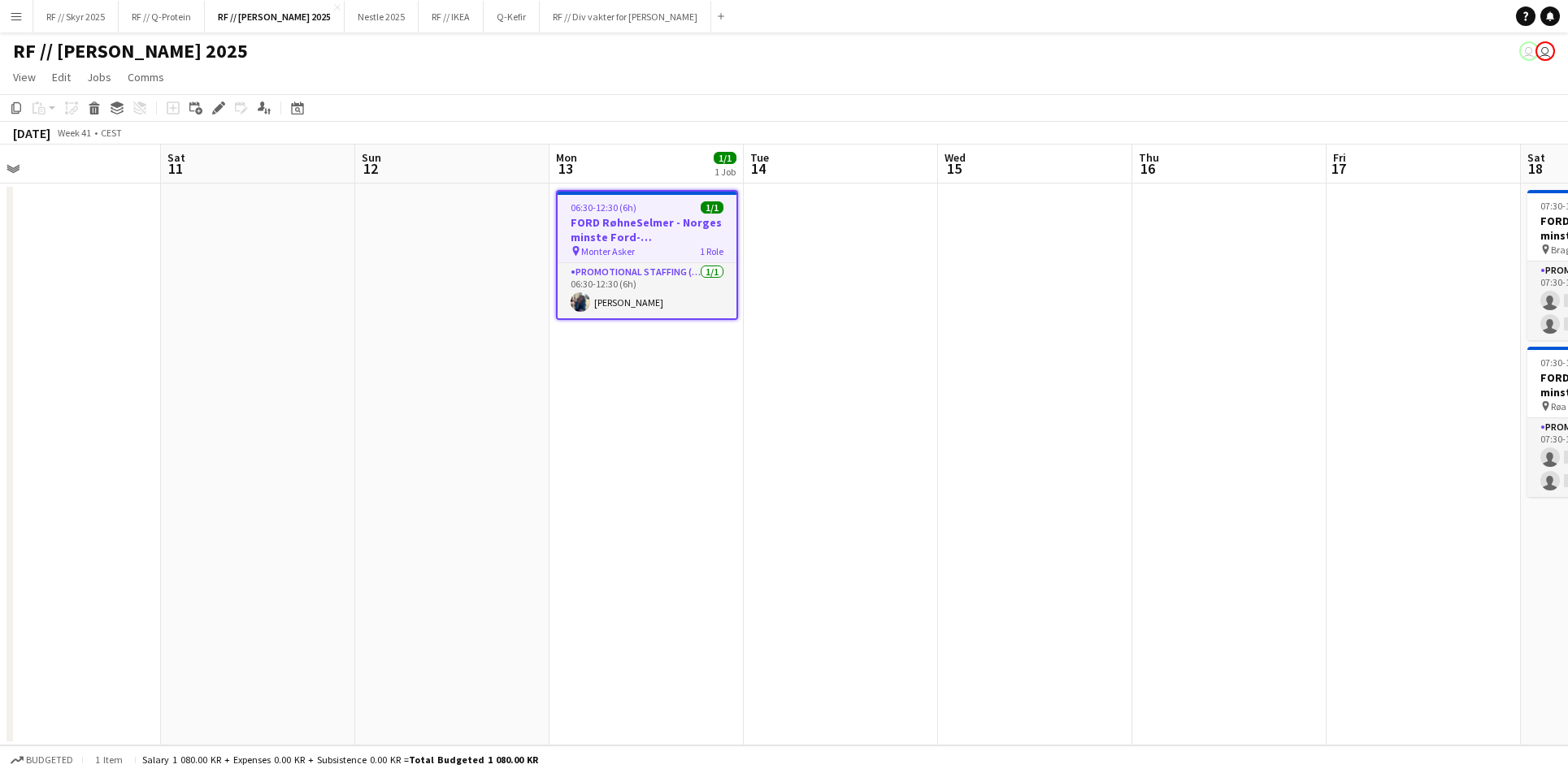
click at [712, 479] on app-date-cell "06:30-12:30 (6h) 1/1 FORD RøhneSelmer - Norges minste Ford-forhandlerkontor pin…" at bounding box center [646, 464] width 194 height 562
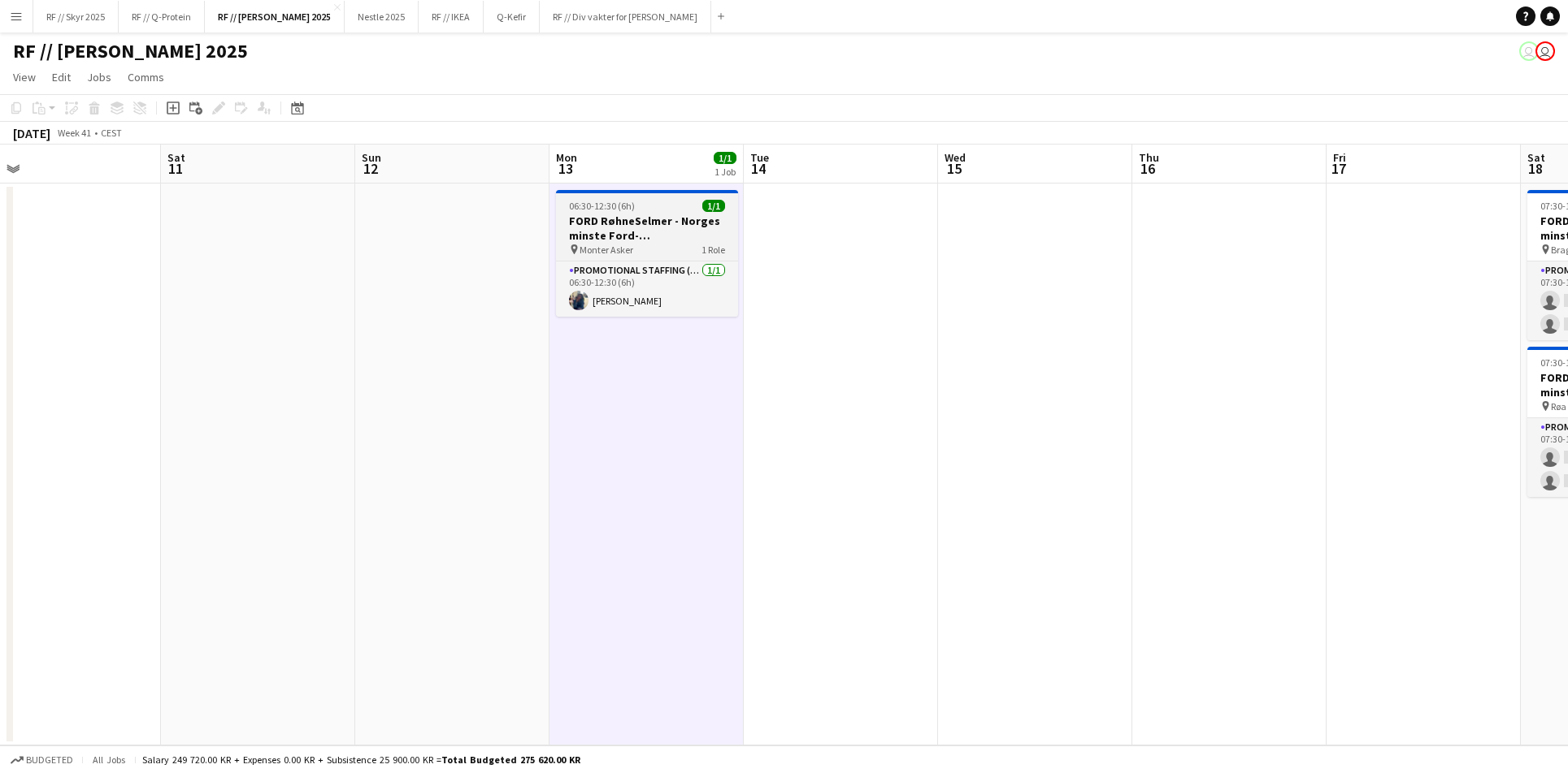
click at [591, 219] on h3 "FORD RøhneSelmer - Norges minste Ford-forhandlerkontor" at bounding box center [646, 228] width 182 height 29
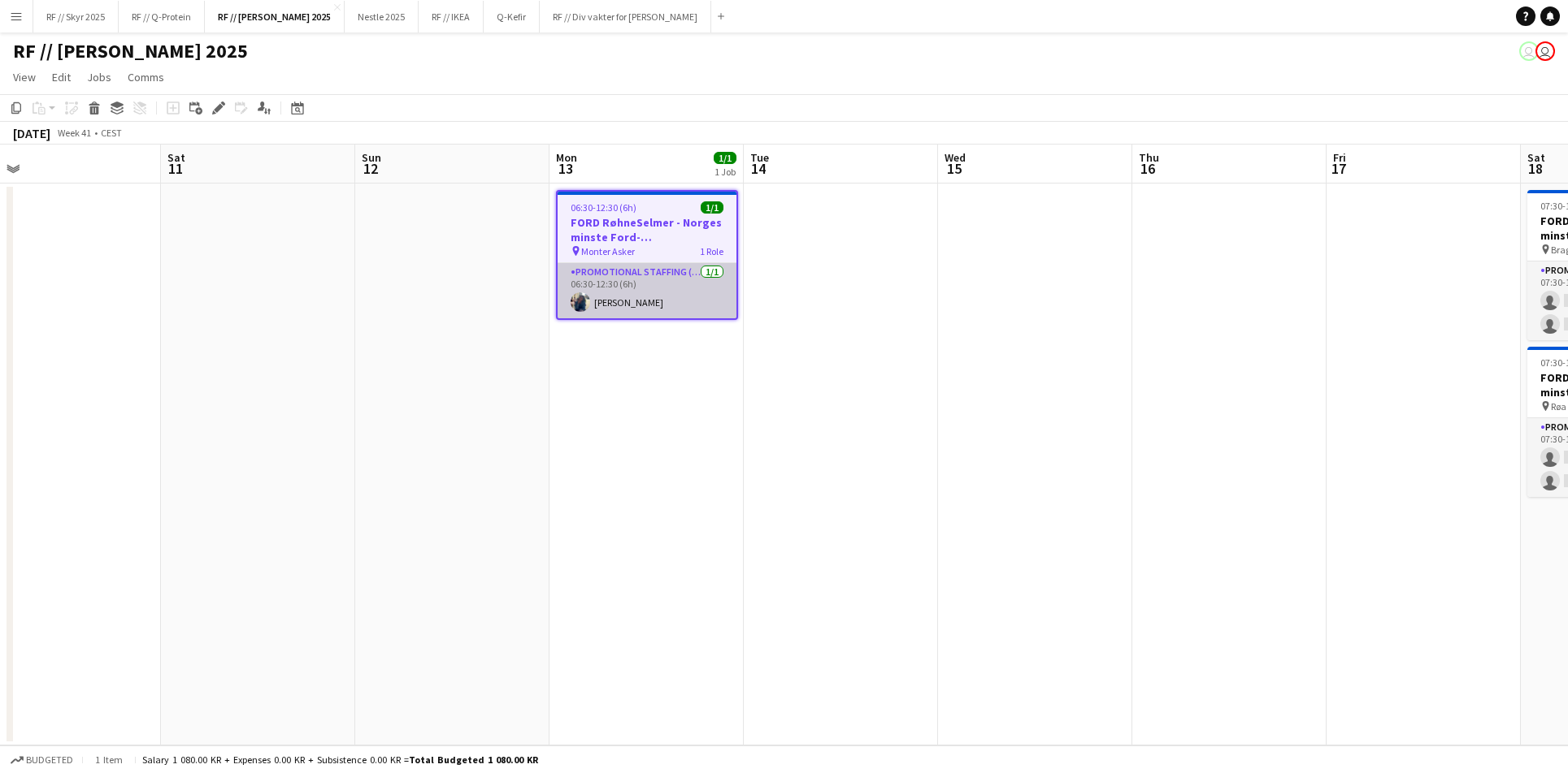
click at [614, 283] on app-card-role "Promotional Staffing (Brand Ambassadors) [DATE] 06:30-12:30 (6h) [PERSON_NAME]" at bounding box center [646, 291] width 178 height 56
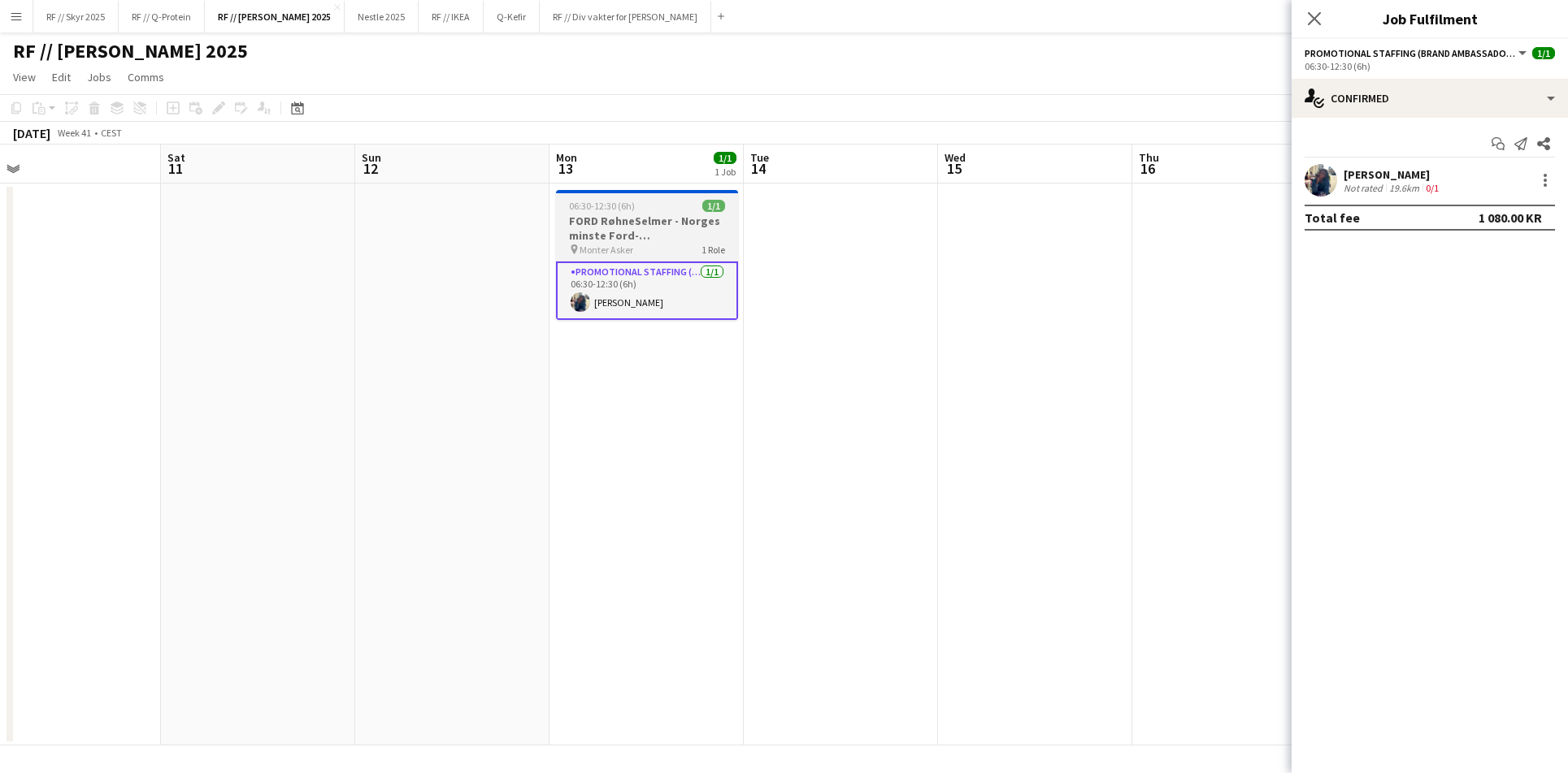
click at [601, 223] on h3 "FORD RøhneSelmer - Norges minste Ford-forhandlerkontor" at bounding box center [646, 228] width 182 height 29
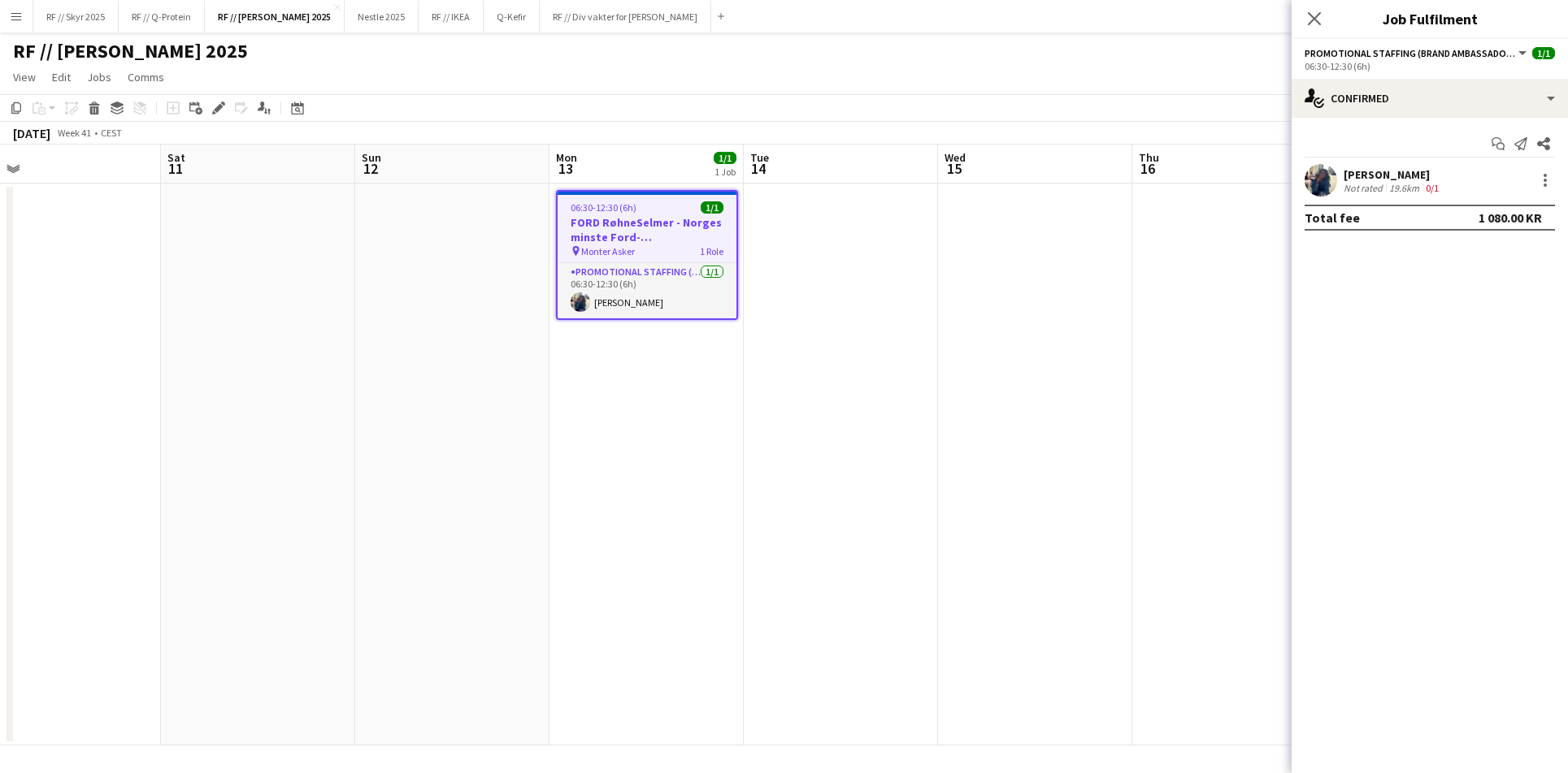
click at [601, 223] on h3 "FORD RøhneSelmer - Norges minste Ford-forhandlerkontor" at bounding box center [646, 230] width 178 height 29
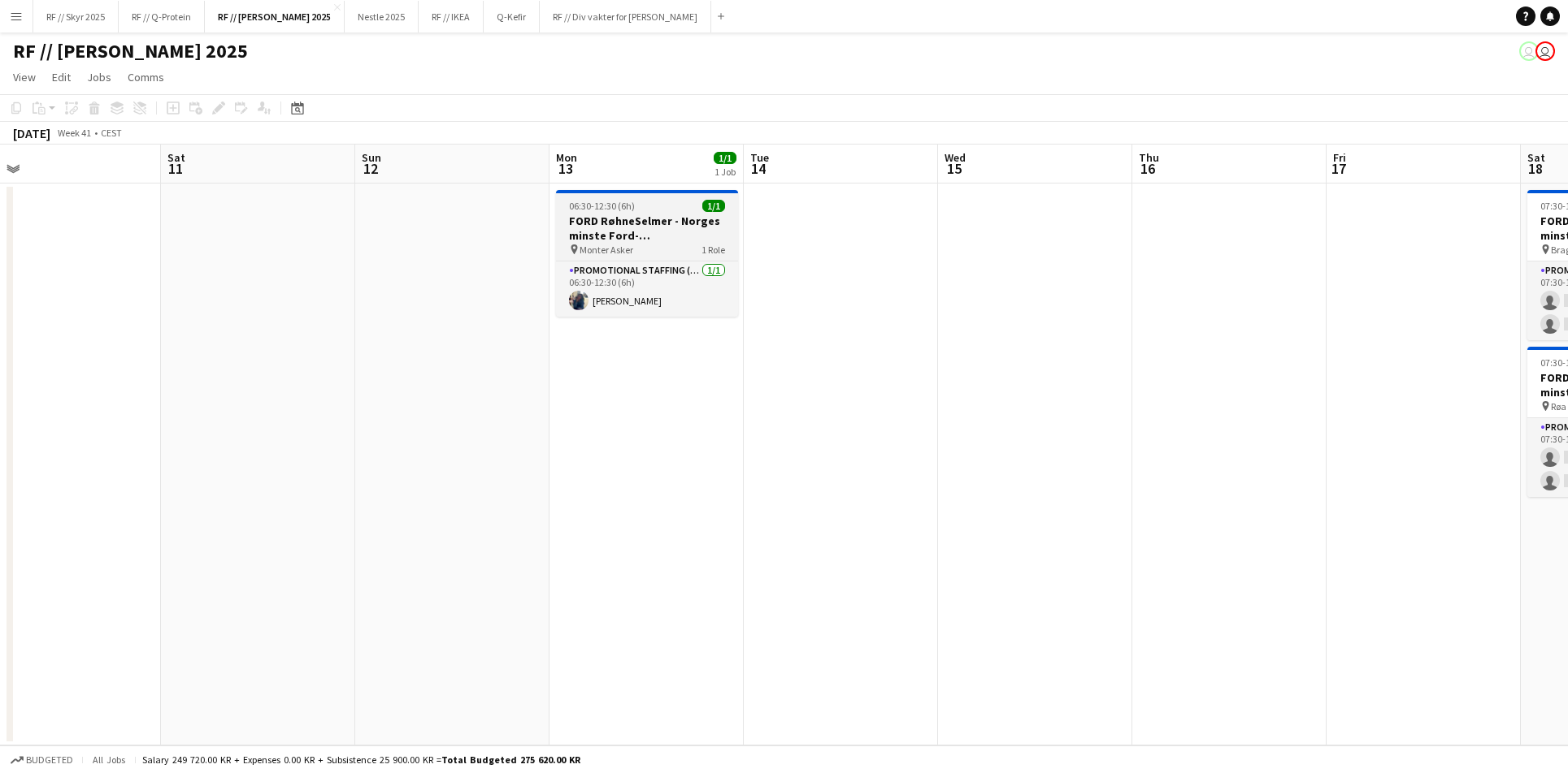
click at [656, 221] on h3 "FORD RøhneSelmer - Norges minste Ford-forhandlerkontor" at bounding box center [646, 228] width 182 height 29
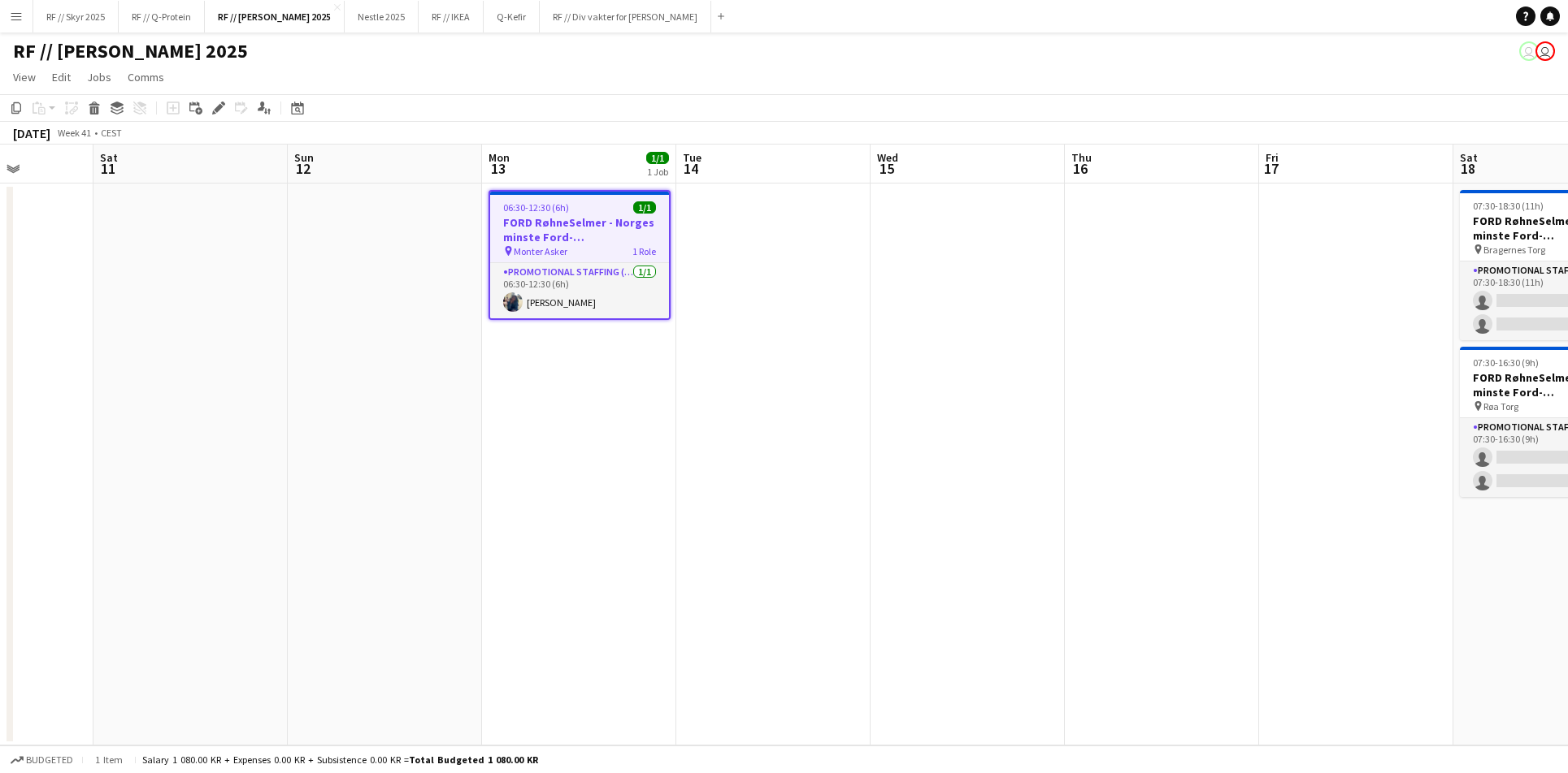
scroll to position [0, 439]
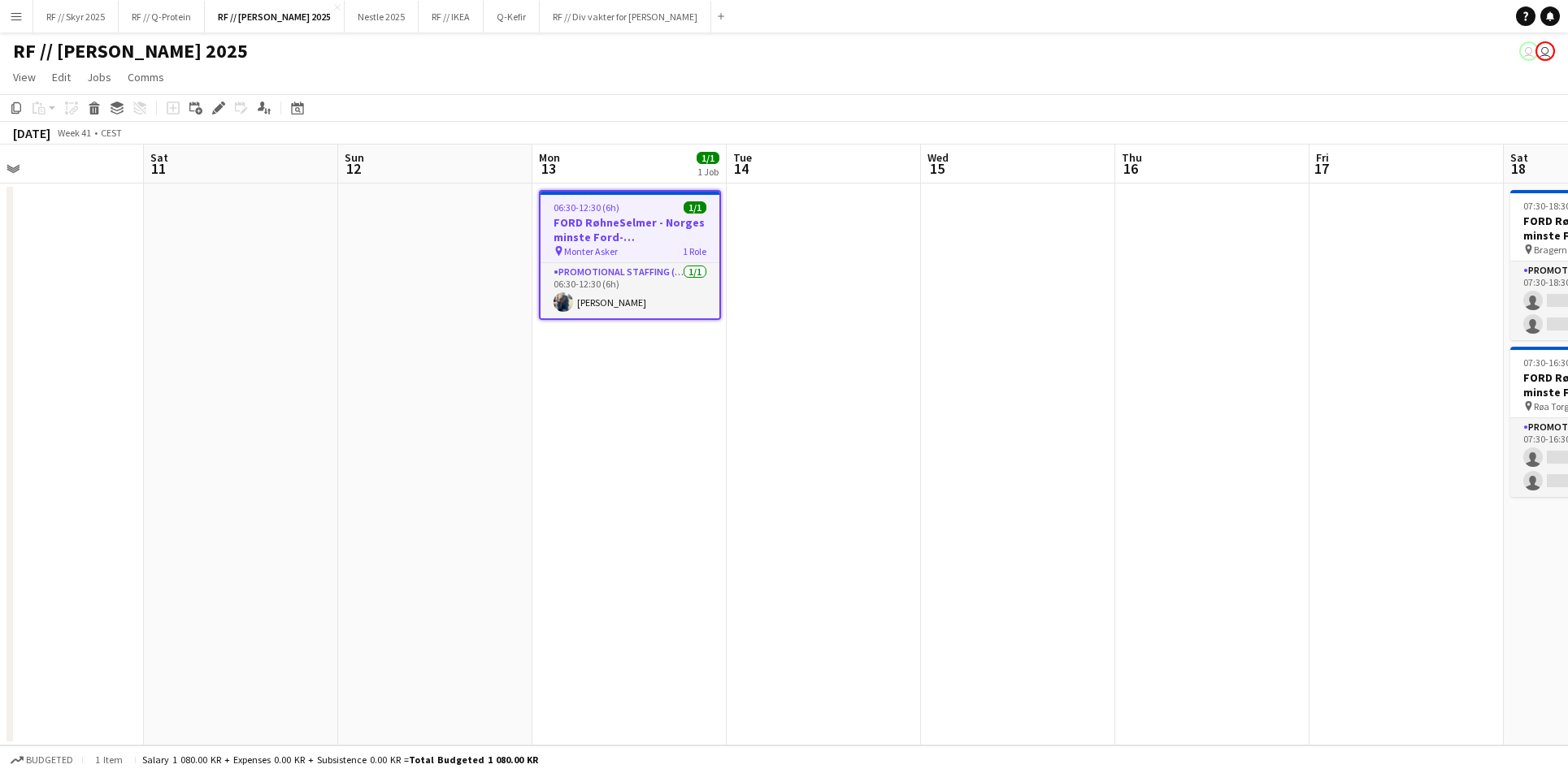
drag, startPoint x: 1131, startPoint y: 404, endPoint x: 1075, endPoint y: 420, distance: 58.2
click at [1114, 423] on app-calendar-viewport "Wed 8 Thu 9 Fri 10 Sat 11 Sun 12 Mon 13 1/1 1 Job Tue 14 Wed 15 Thu 16 Fri 17 S…" at bounding box center [784, 445] width 1568 height 601
